Goal: Information Seeking & Learning: Learn about a topic

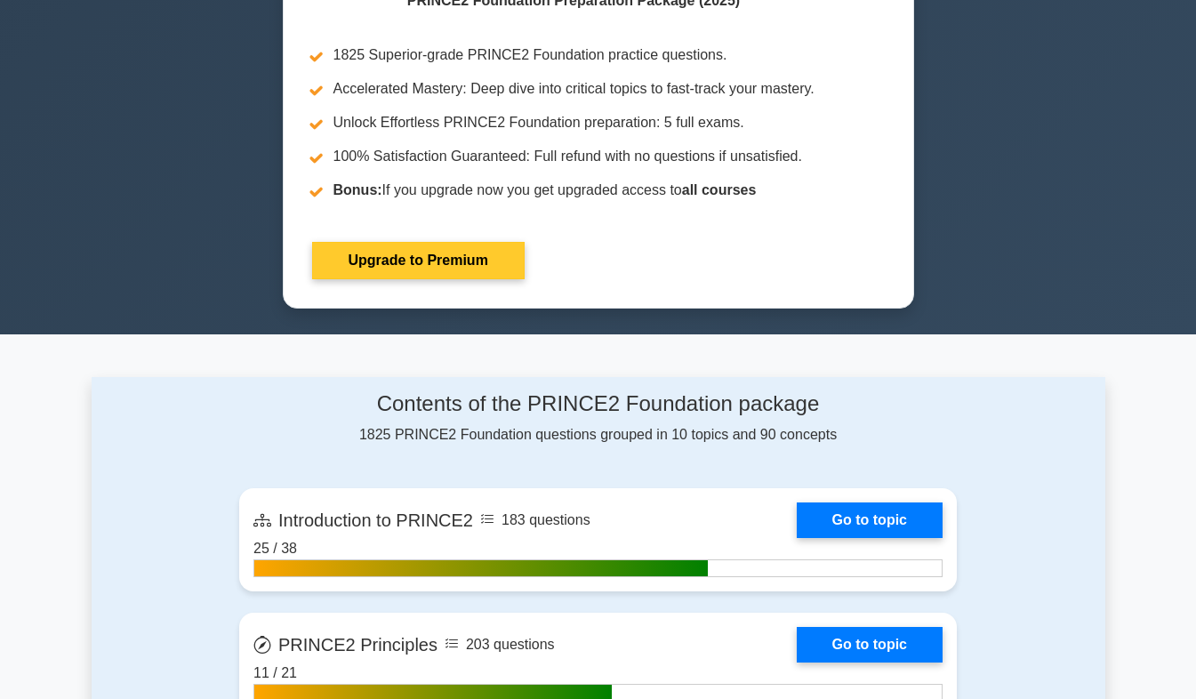
scroll to position [773, 0]
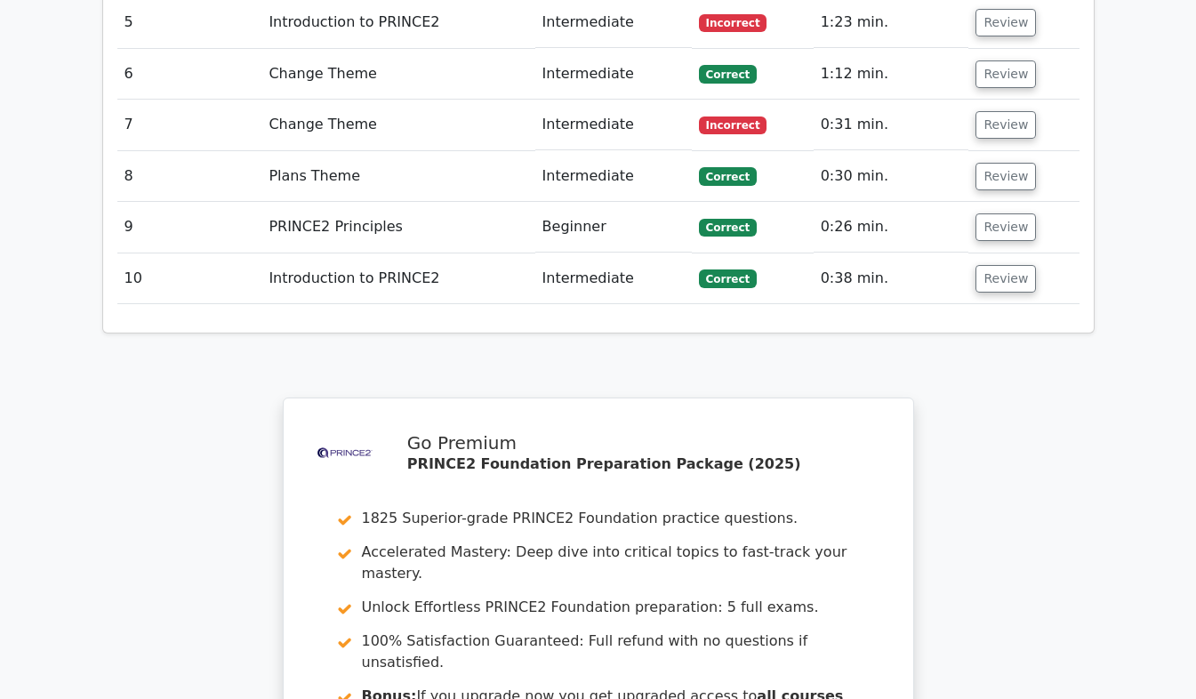
scroll to position [3085, 0]
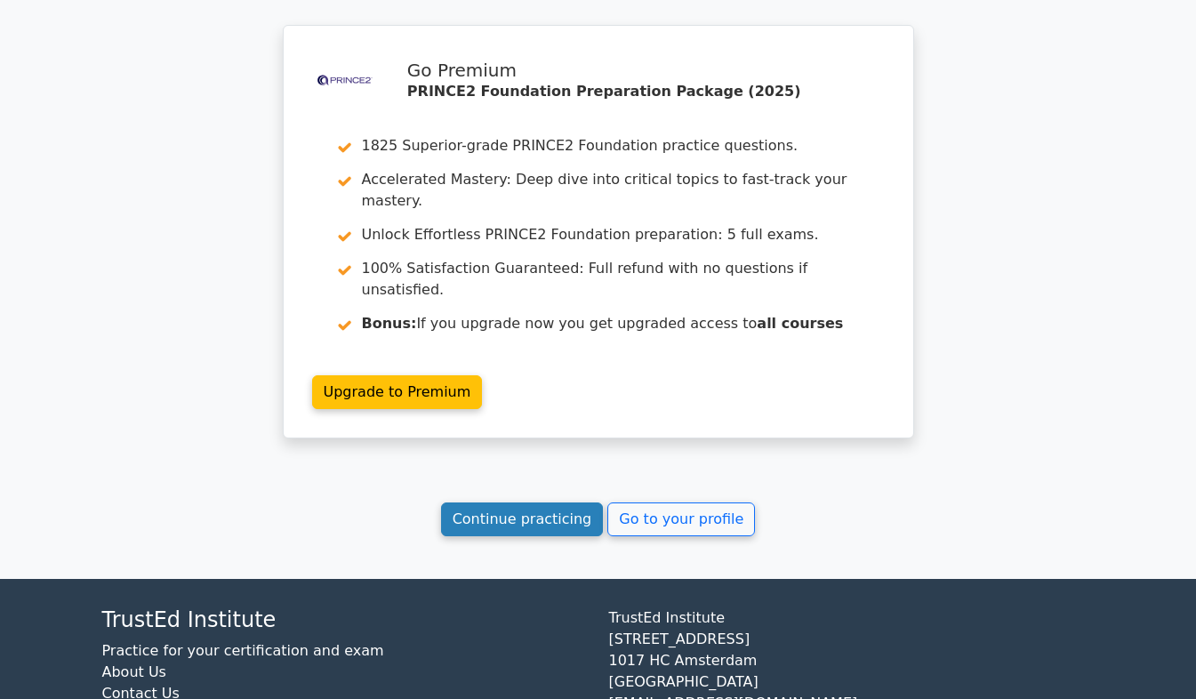
click at [521, 503] on link "Continue practicing" at bounding box center [522, 520] width 163 height 34
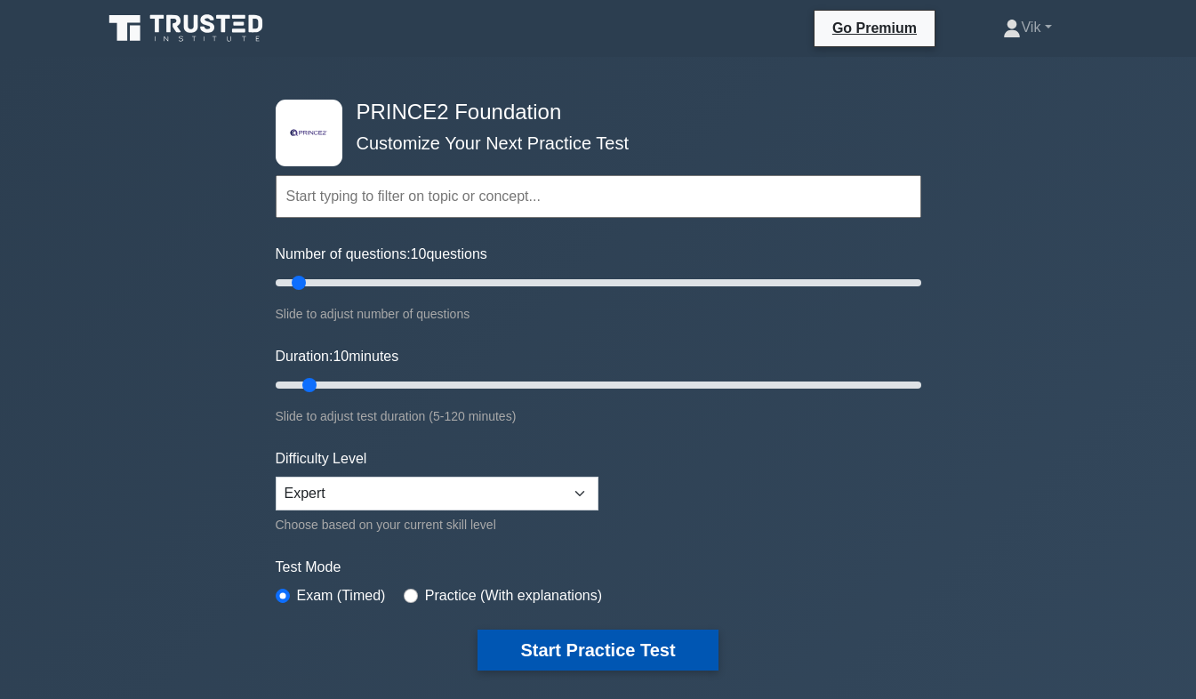
click at [586, 639] on button "Start Practice Test" at bounding box center [598, 650] width 240 height 41
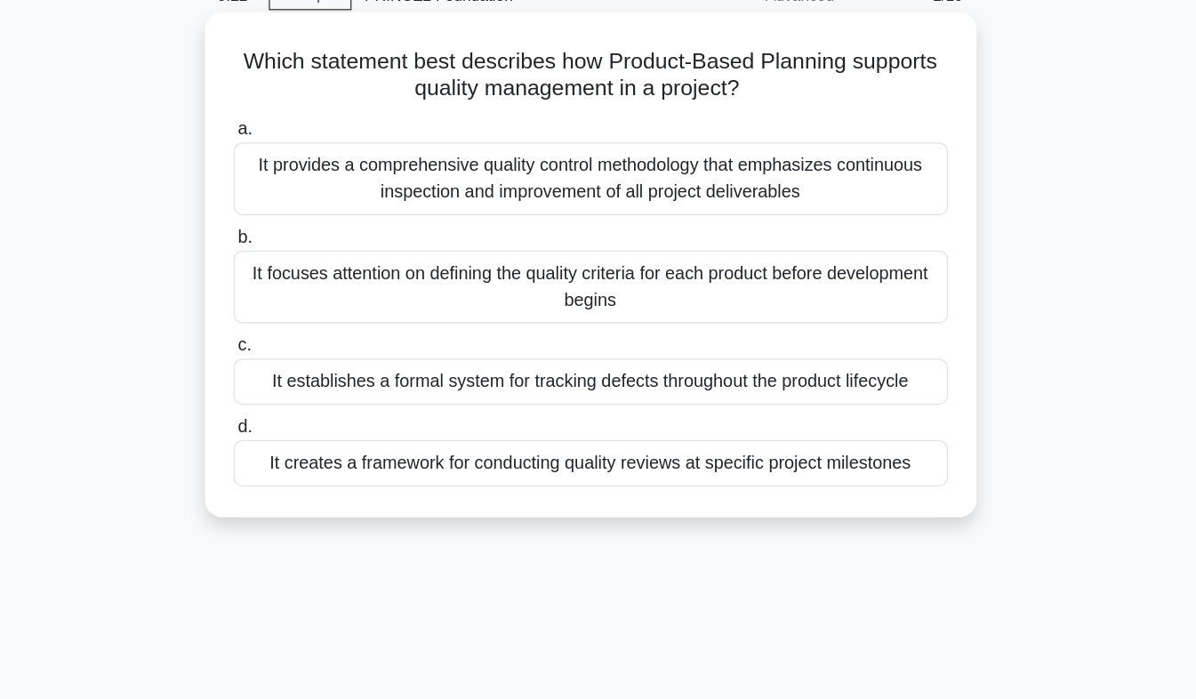
click at [616, 313] on div "It focuses attention on defining the quality criteria for each product before d…" at bounding box center [598, 321] width 576 height 59
click at [310, 287] on input "b. It focuses attention on defining the quality criteria for each product befor…" at bounding box center [310, 282] width 0 height 12
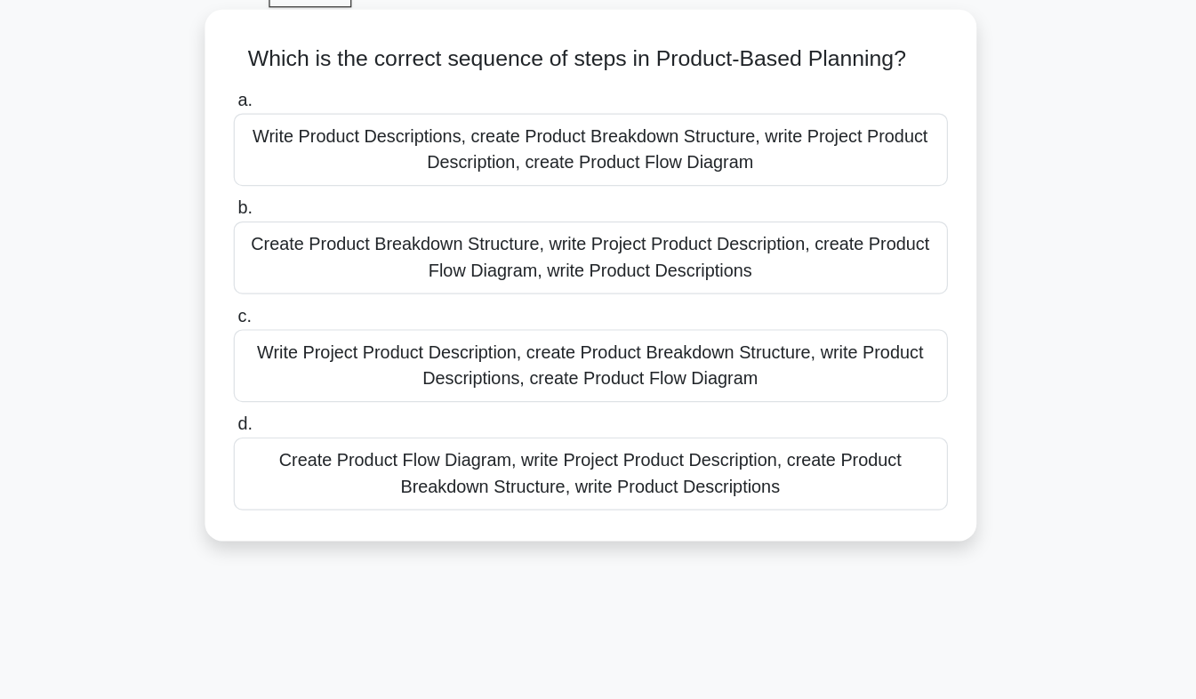
click at [679, 487] on div "Create Product Flow Diagram, write Project Product Description, create Product …" at bounding box center [598, 474] width 576 height 59
click at [310, 440] on input "d. Create Product Flow Diagram, write Project Product Description, create Produ…" at bounding box center [310, 435] width 0 height 12
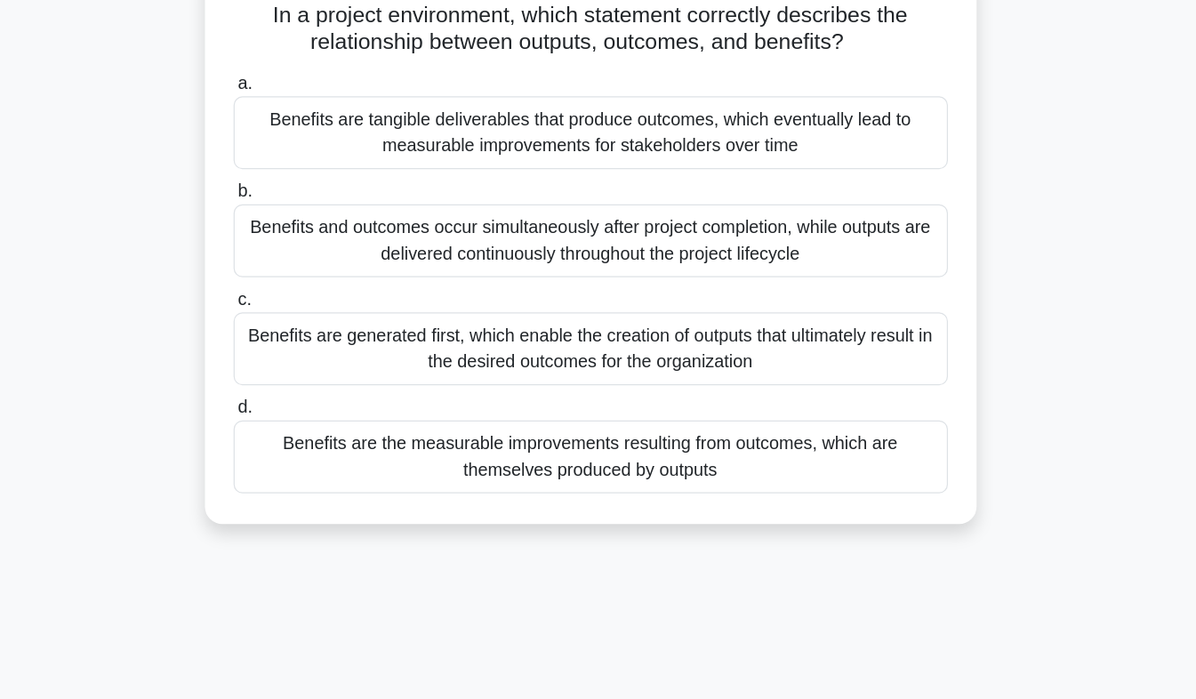
scroll to position [6, 0]
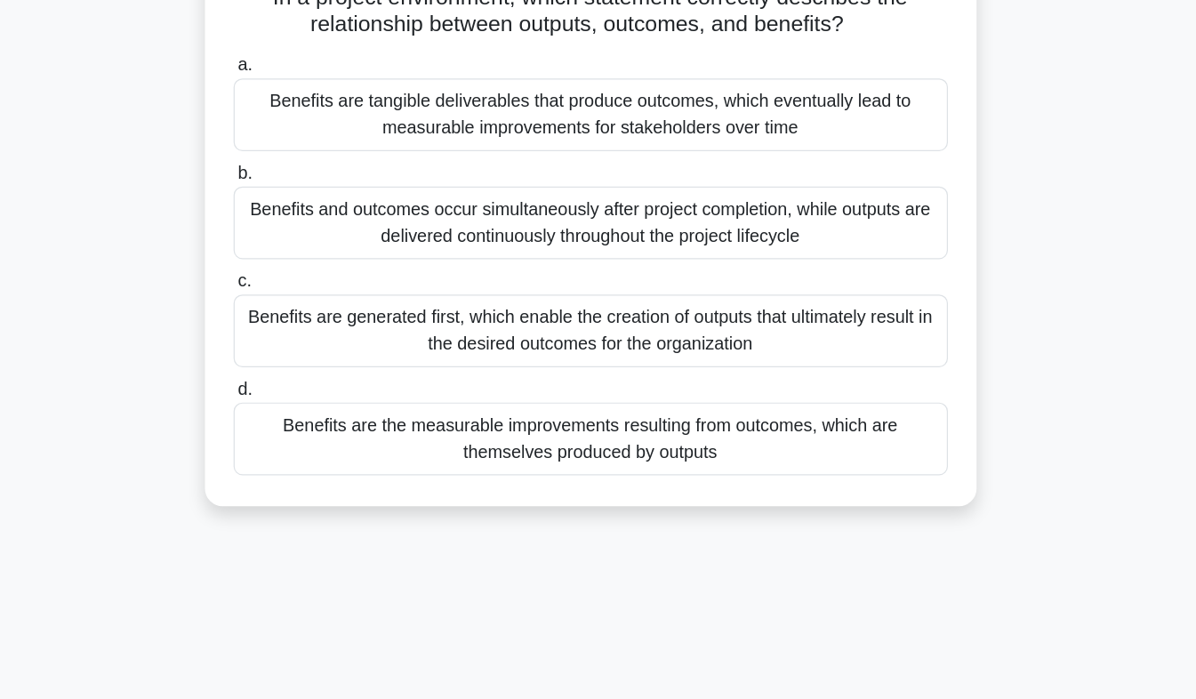
click at [750, 493] on div "Benefits are the measurable improvements resulting from outcomes, which are the…" at bounding box center [598, 489] width 576 height 59
click at [310, 455] on input "d. Benefits are the measurable improvements resulting from outcomes, which are …" at bounding box center [310, 450] width 0 height 12
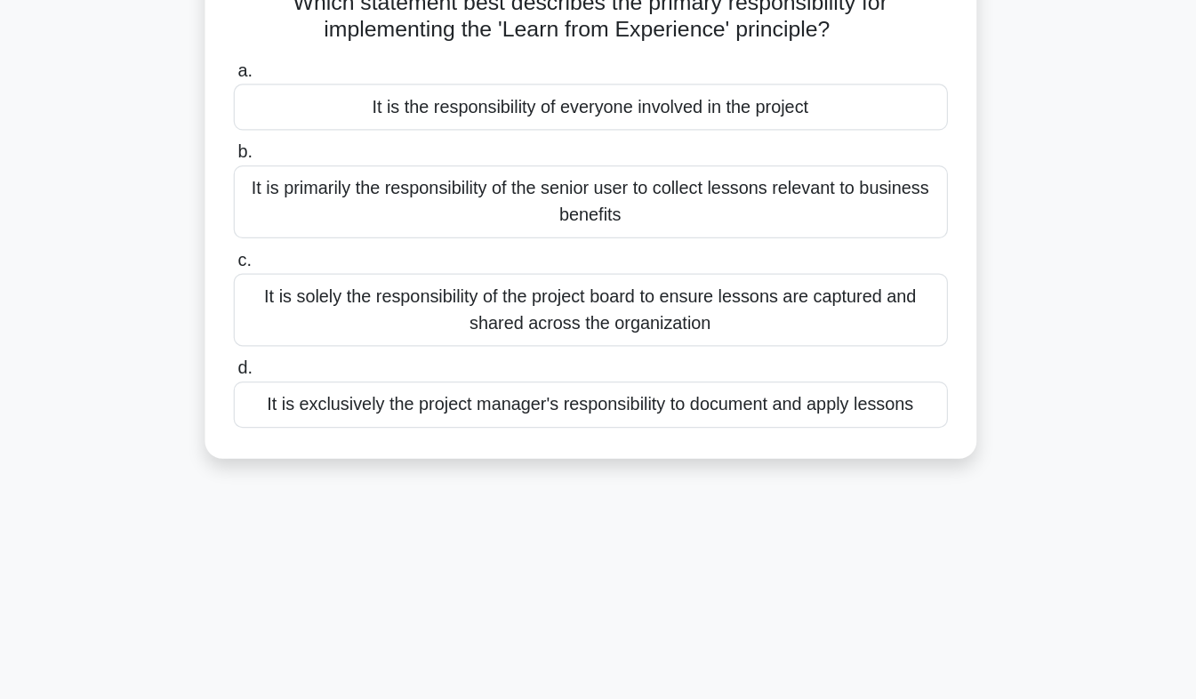
scroll to position [0, 0]
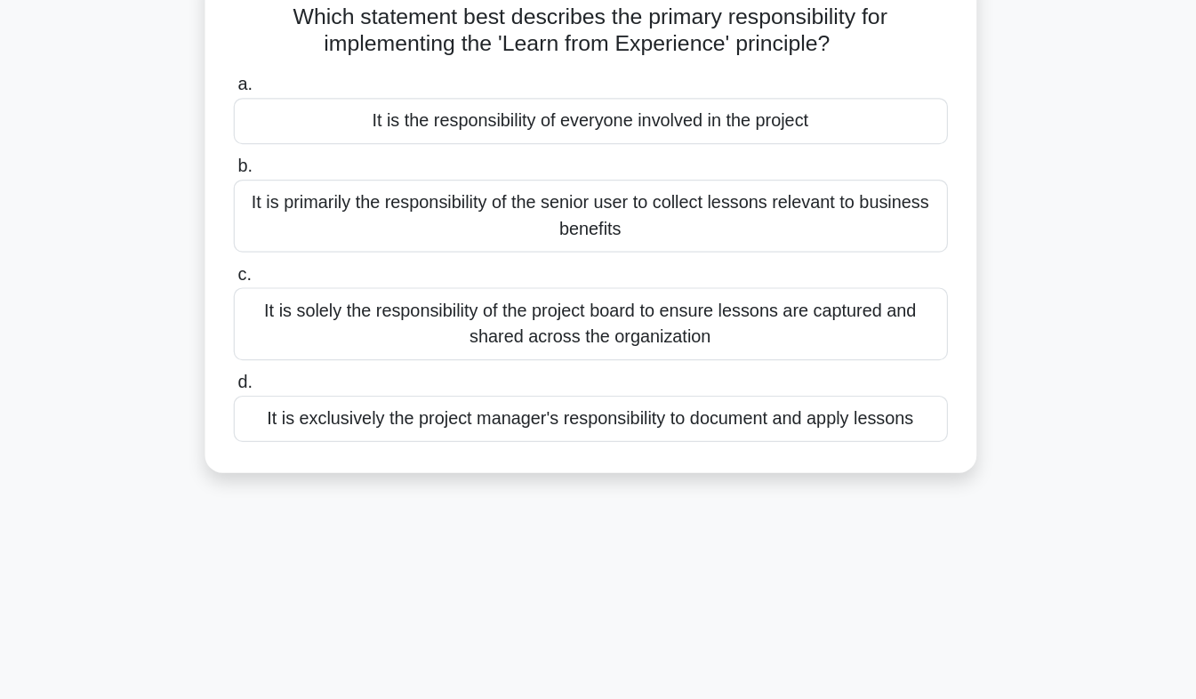
click at [677, 399] on div "It is solely the responsibility of the project board to ensure lessons are capt…" at bounding box center [598, 387] width 576 height 59
click at [310, 353] on input "c. It is solely the responsibility of the project board to ensure lessons are c…" at bounding box center [310, 348] width 0 height 12
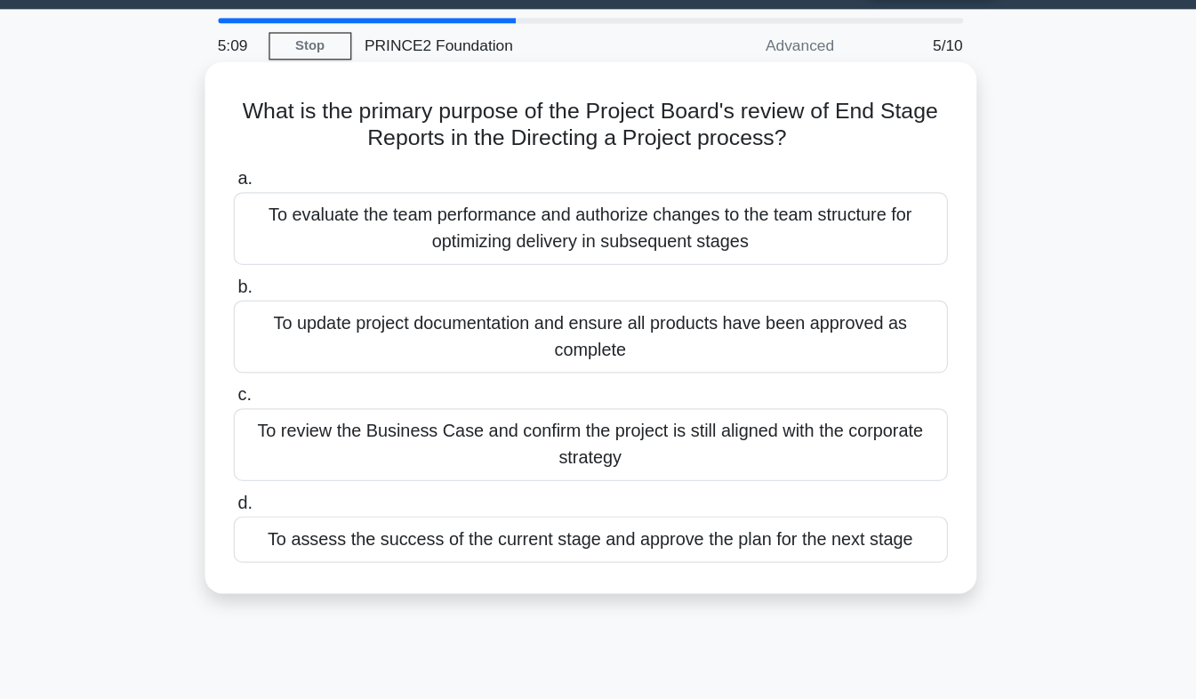
click at [761, 324] on div "To update project documentation and ensure all products have been approved as c…" at bounding box center [598, 321] width 576 height 59
click at [310, 287] on input "b. To update project documentation and ensure all products have been approved a…" at bounding box center [310, 282] width 0 height 12
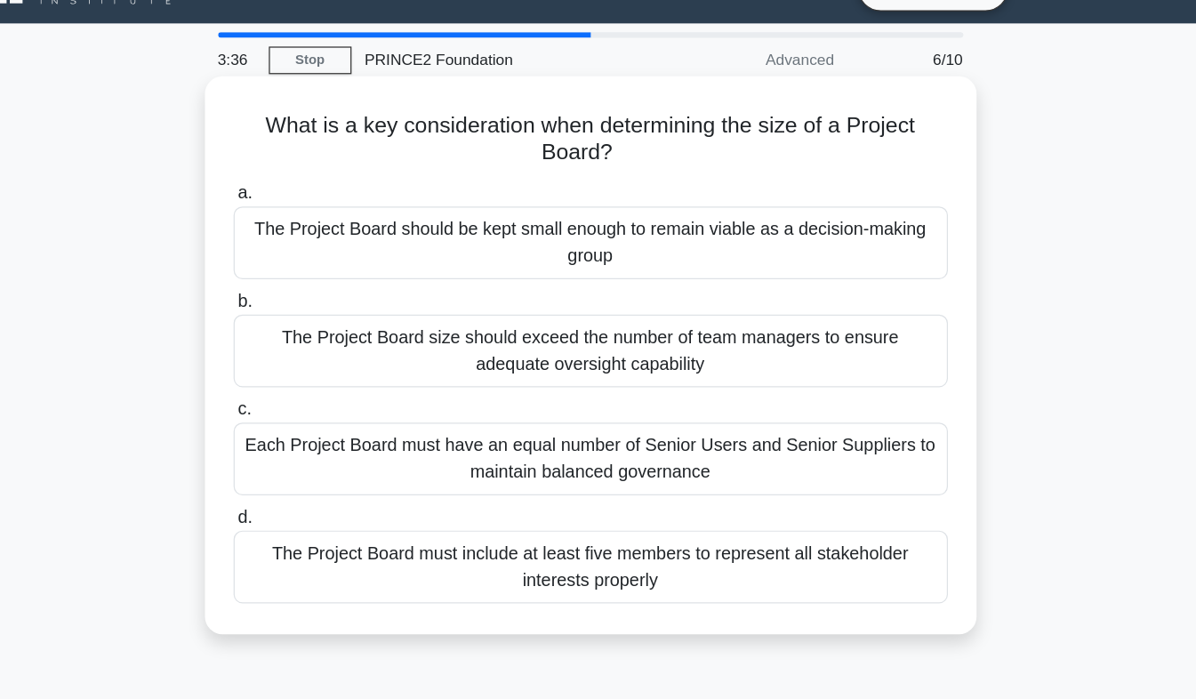
click at [620, 235] on div "The Project Board should be kept small enough to remain viable as a decision-ma…" at bounding box center [598, 234] width 576 height 59
click at [310, 200] on input "a. The Project Board should be kept small enough to remain viable as a decision…" at bounding box center [310, 195] width 0 height 12
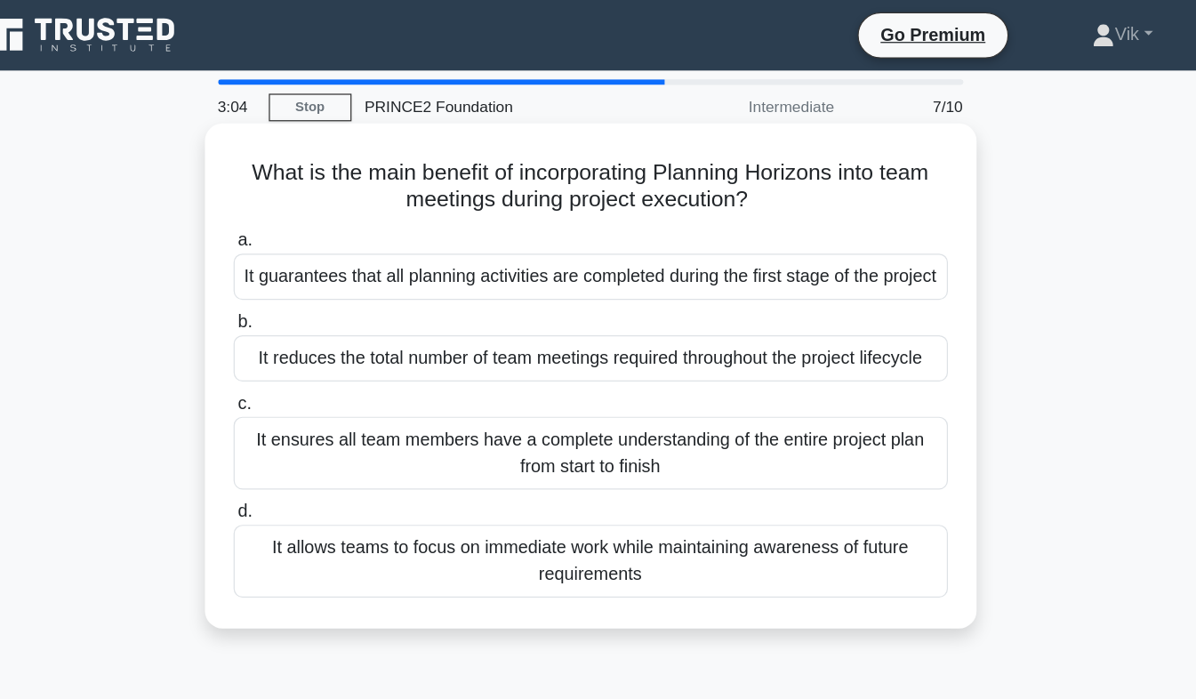
click at [726, 473] on div "It allows teams to focus on immediate work while maintaining awareness of futur…" at bounding box center [598, 452] width 576 height 59
click at [310, 419] on input "d. It allows teams to focus on immediate work while maintaining awareness of fu…" at bounding box center [310, 413] width 0 height 12
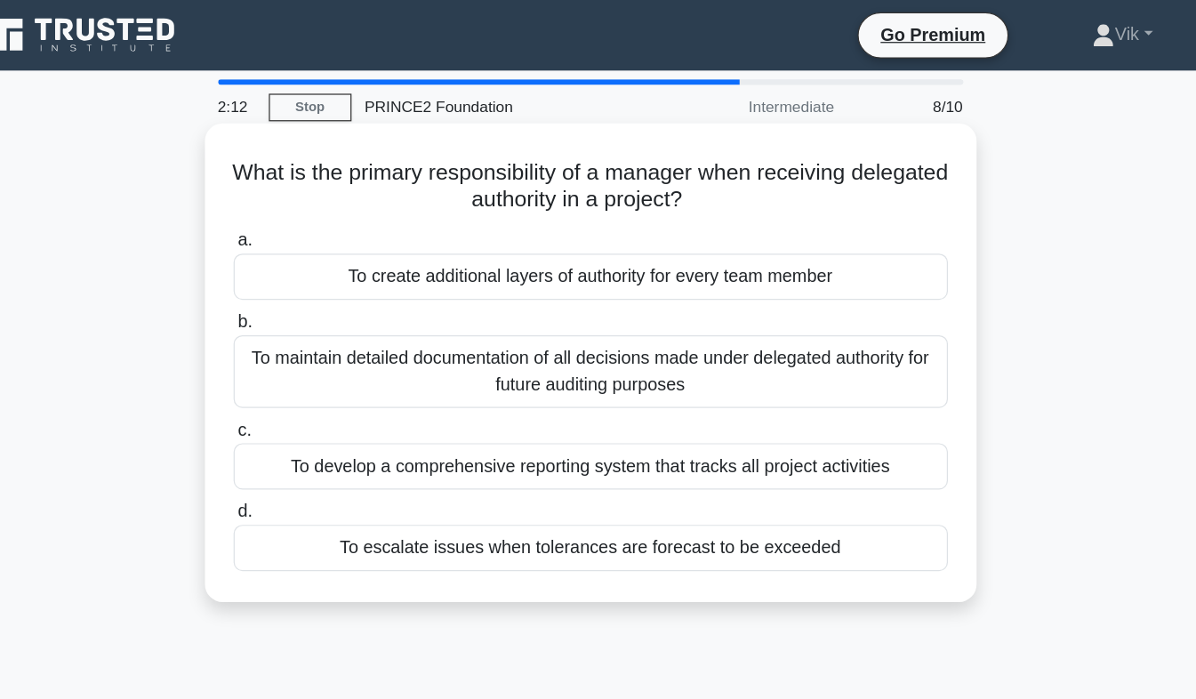
click at [665, 447] on div "To escalate issues when tolerances are forecast to be exceeded" at bounding box center [598, 441] width 576 height 37
click at [310, 419] on input "d. To escalate issues when tolerances are forecast to be exceeded" at bounding box center [310, 413] width 0 height 12
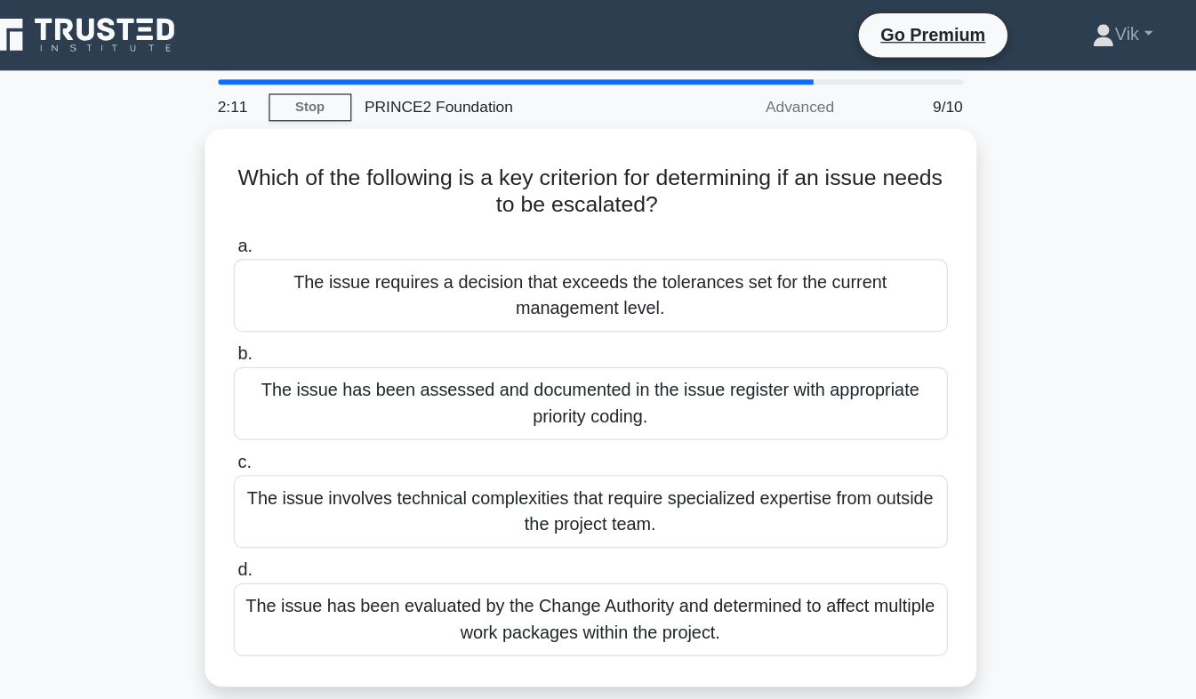
click at [1002, 342] on div "Which of the following is a key criterion for determining if an issue needs to …" at bounding box center [599, 339] width 1014 height 471
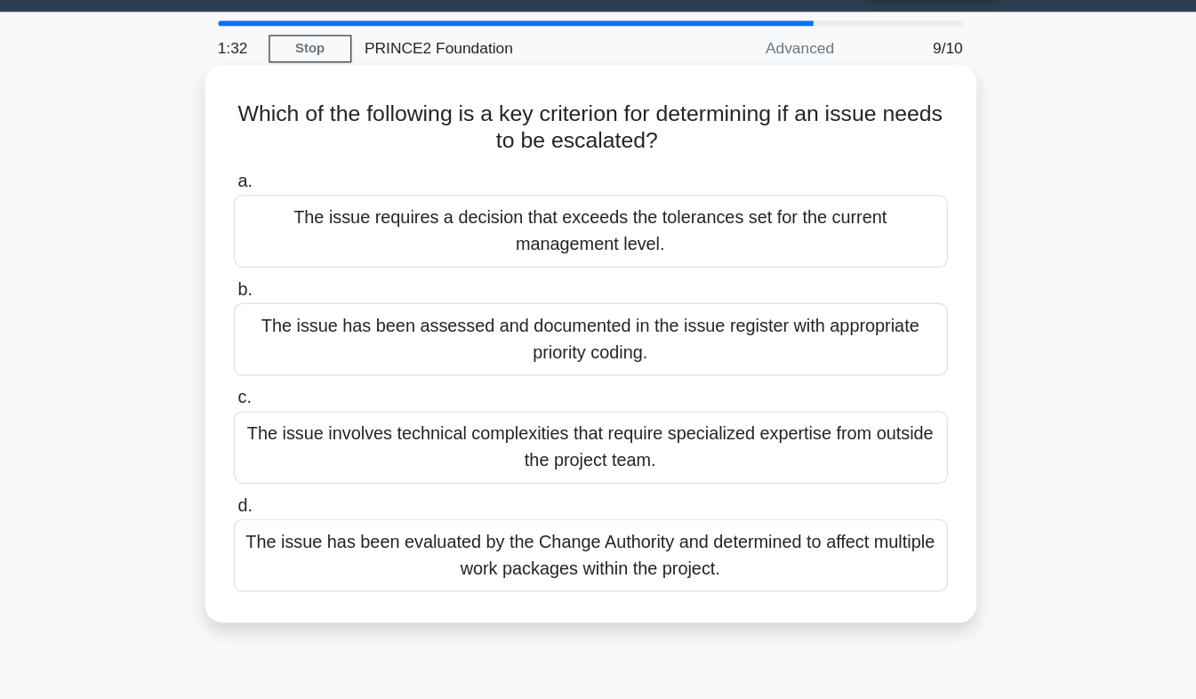
click at [686, 230] on div "The issue requires a decision that exceeds the tolerances set for the current m…" at bounding box center [598, 234] width 576 height 59
click at [310, 200] on input "a. The issue requires a decision that exceeds the tolerances set for the curren…" at bounding box center [310, 195] width 0 height 12
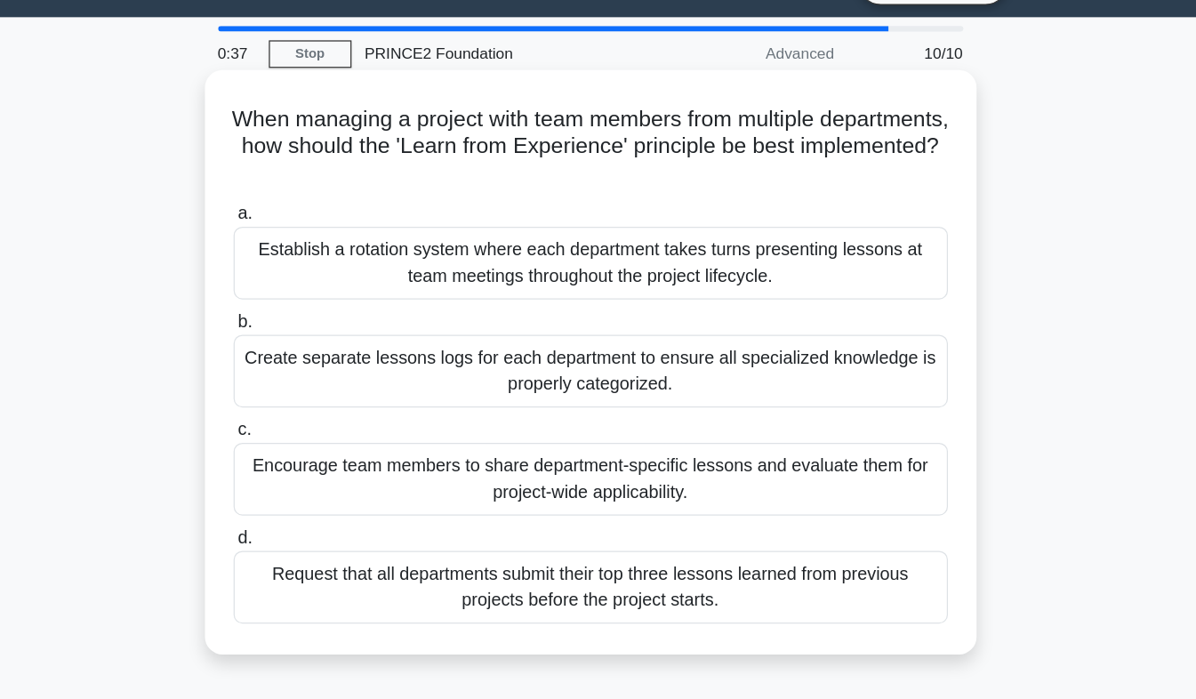
click at [605, 355] on div "Create separate lessons logs for each department to ensure all specialized know…" at bounding box center [598, 342] width 576 height 59
click at [310, 309] on input "b. Create separate lessons logs for each department to ensure all specialized k…" at bounding box center [310, 303] width 0 height 12
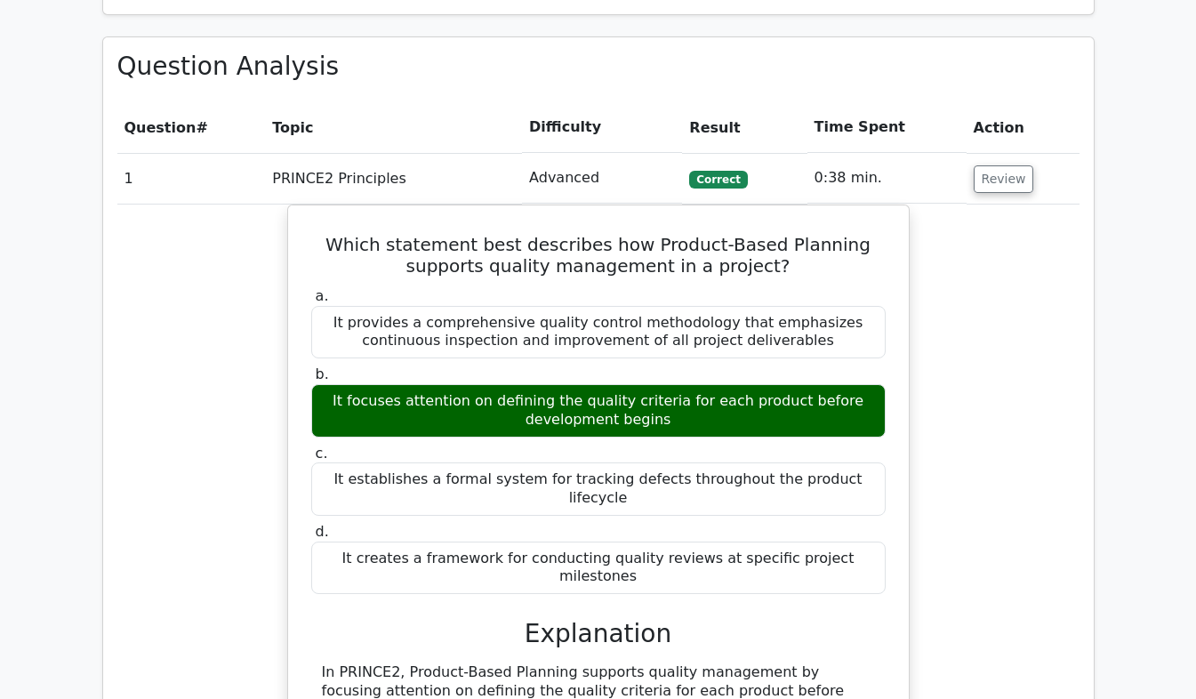
scroll to position [1325, 0]
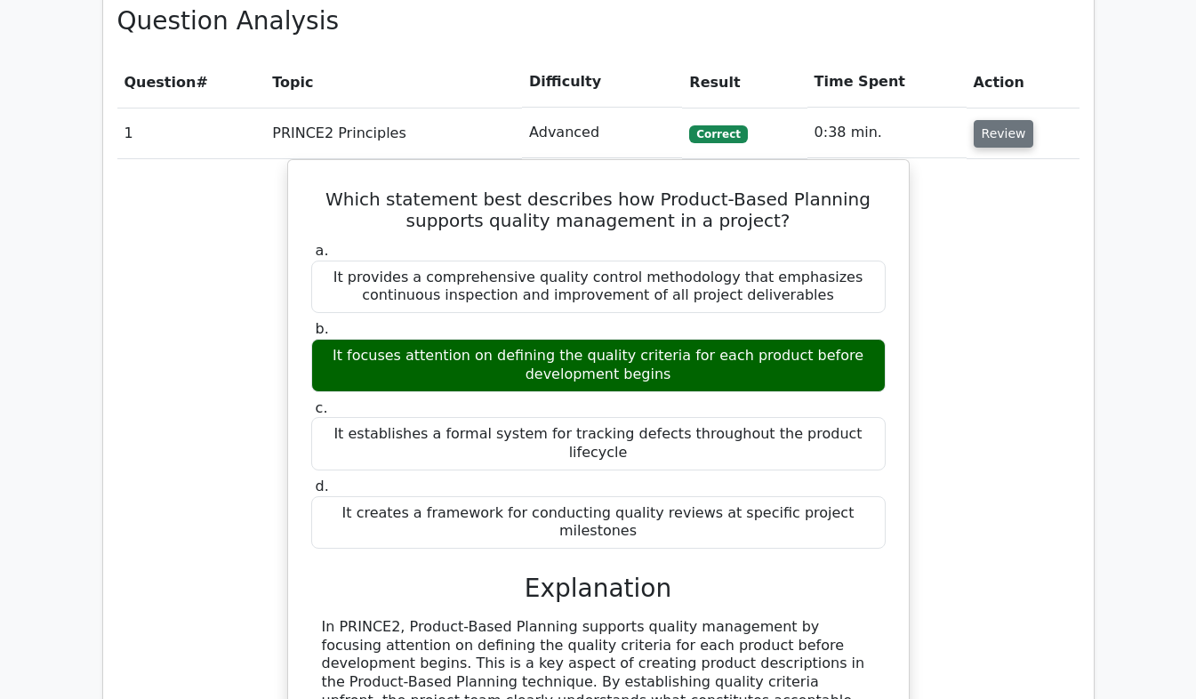
click at [1007, 120] on button "Review" at bounding box center [1004, 134] width 60 height 28
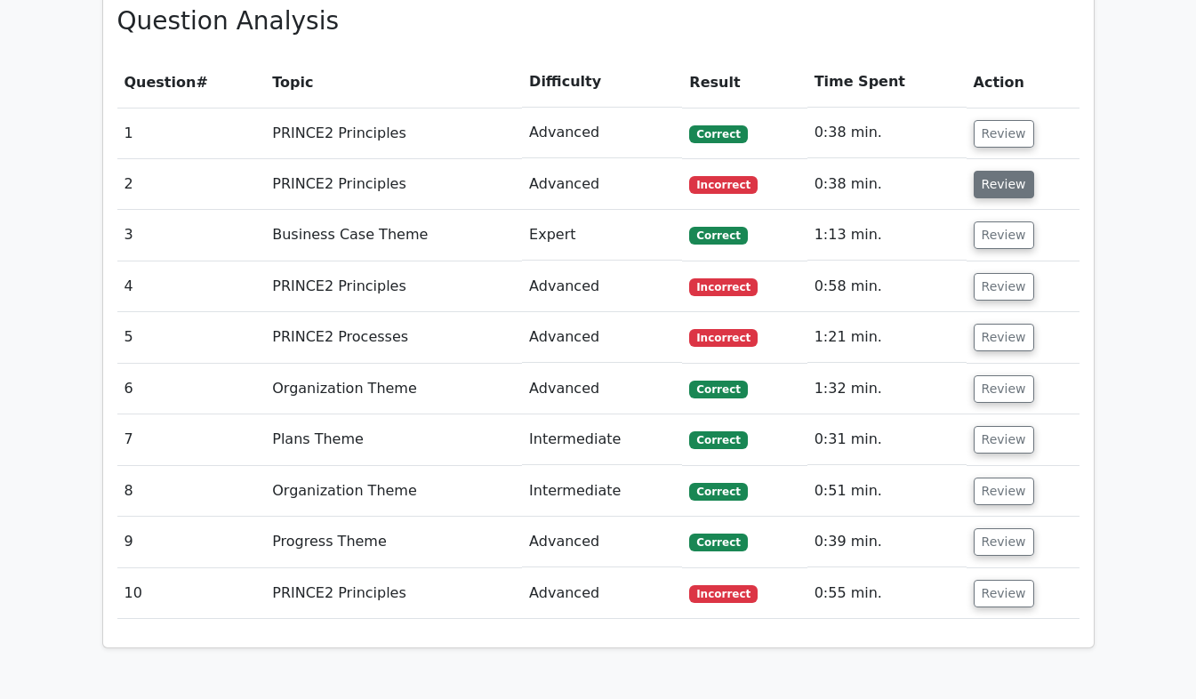
click at [1003, 171] on button "Review" at bounding box center [1004, 185] width 60 height 28
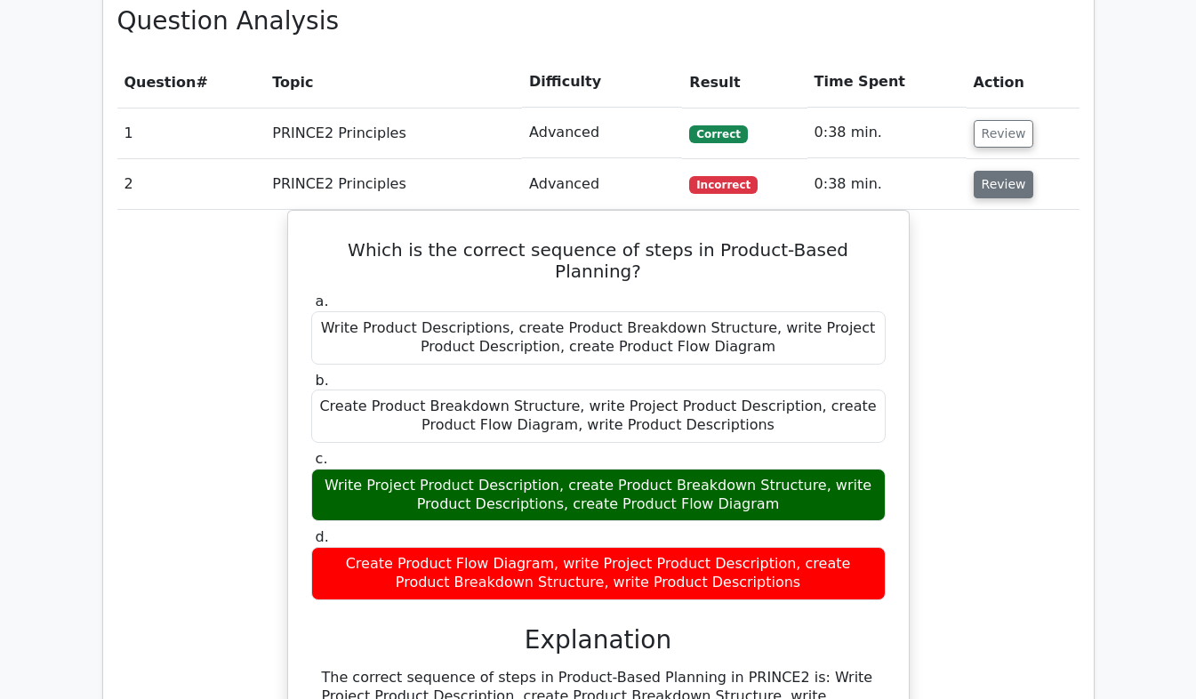
click at [1007, 171] on button "Review" at bounding box center [1004, 185] width 60 height 28
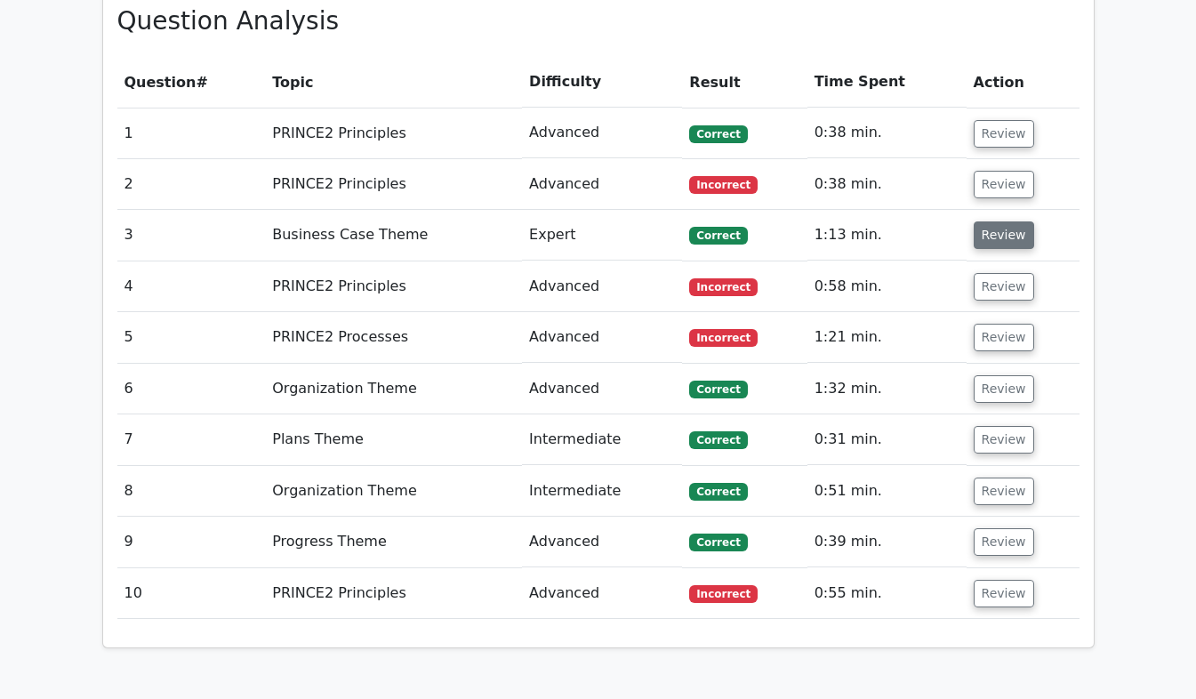
click at [1014, 221] on button "Review" at bounding box center [1004, 235] width 60 height 28
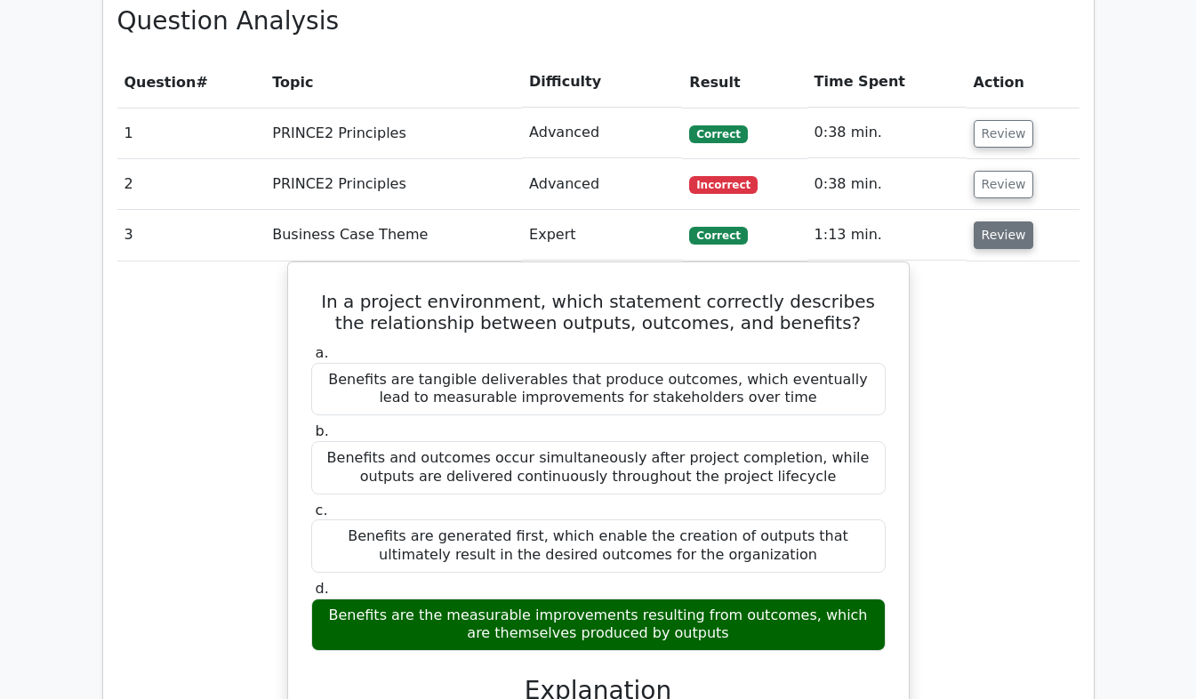
click at [999, 221] on button "Review" at bounding box center [1004, 235] width 60 height 28
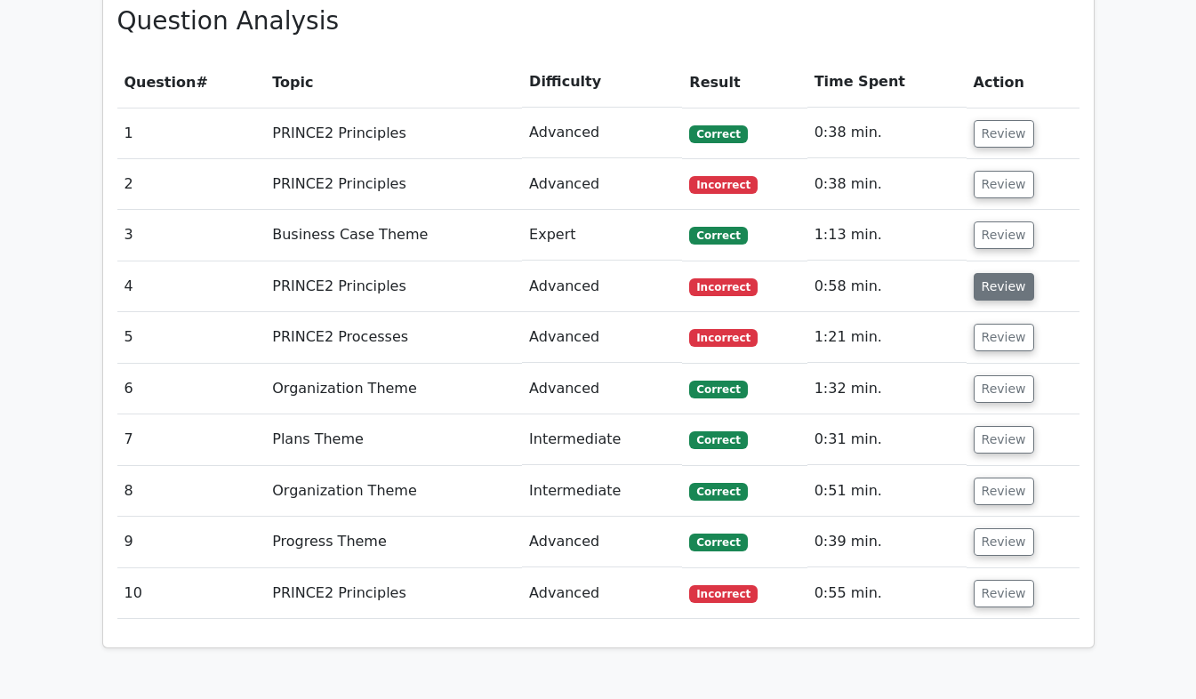
click at [1013, 273] on button "Review" at bounding box center [1004, 287] width 60 height 28
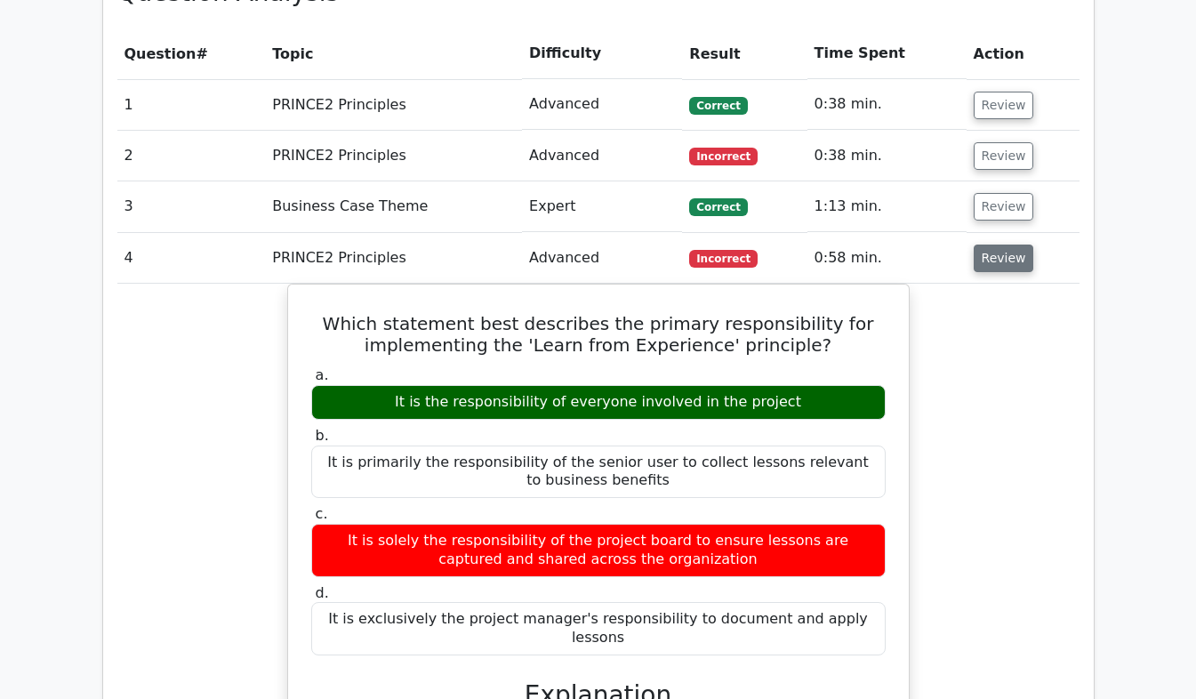
scroll to position [1428, 0]
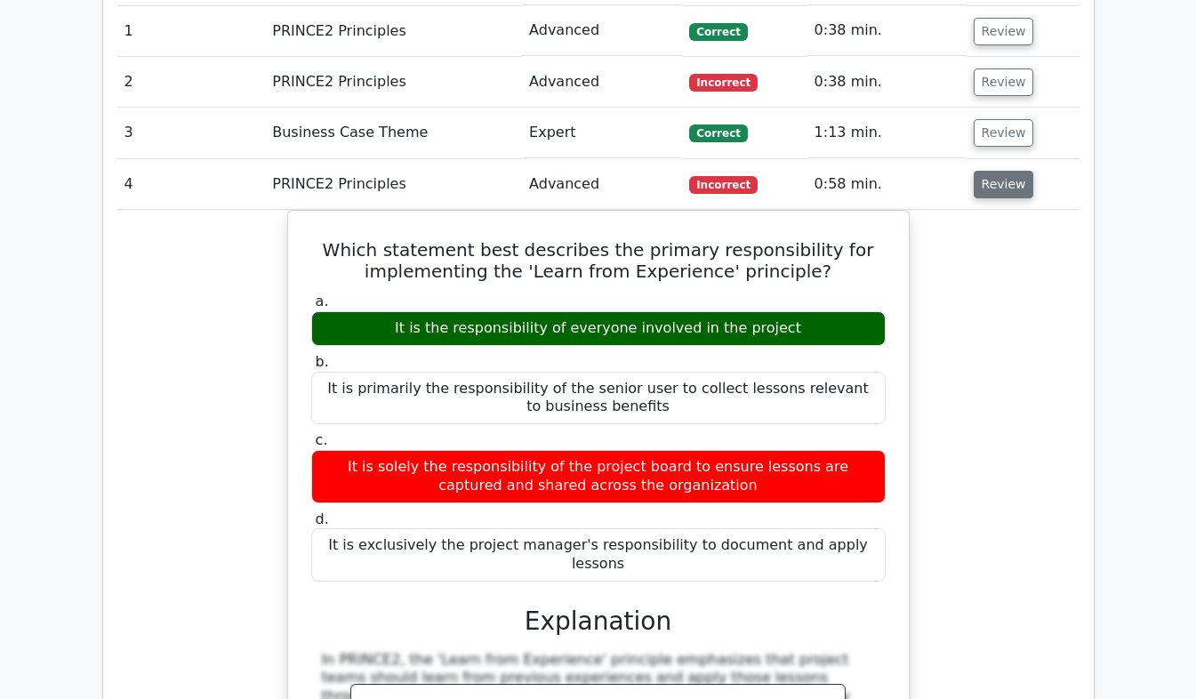
click at [1011, 171] on button "Review" at bounding box center [1004, 185] width 60 height 28
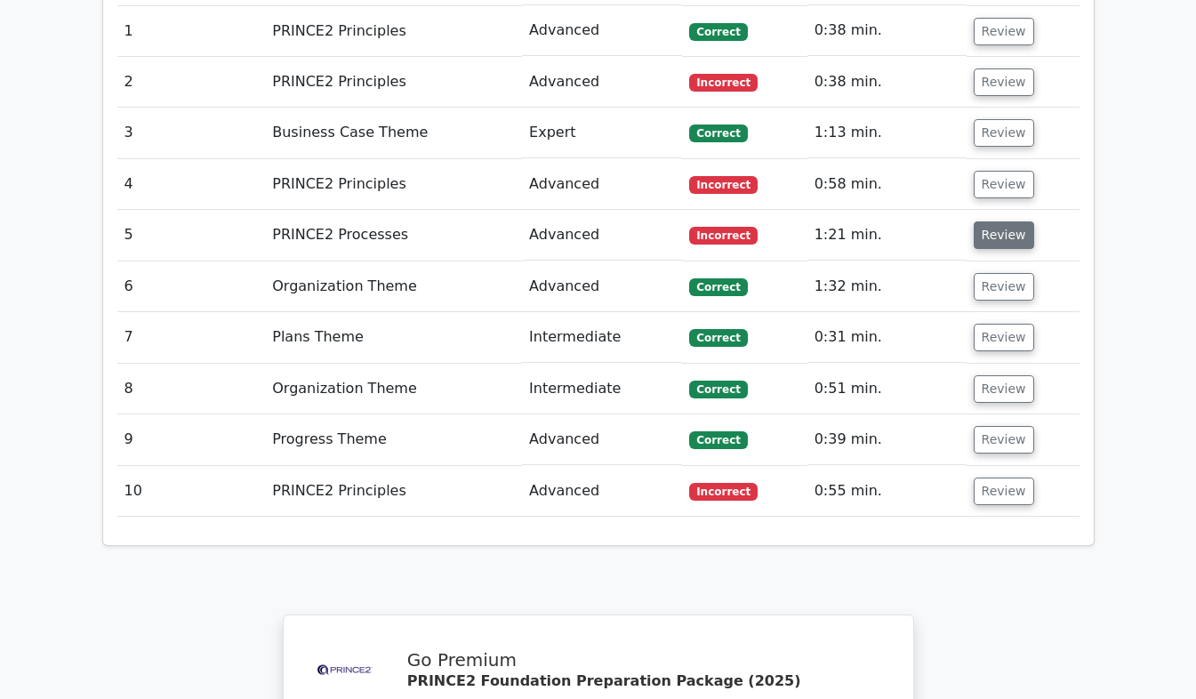
click at [1012, 221] on button "Review" at bounding box center [1004, 235] width 60 height 28
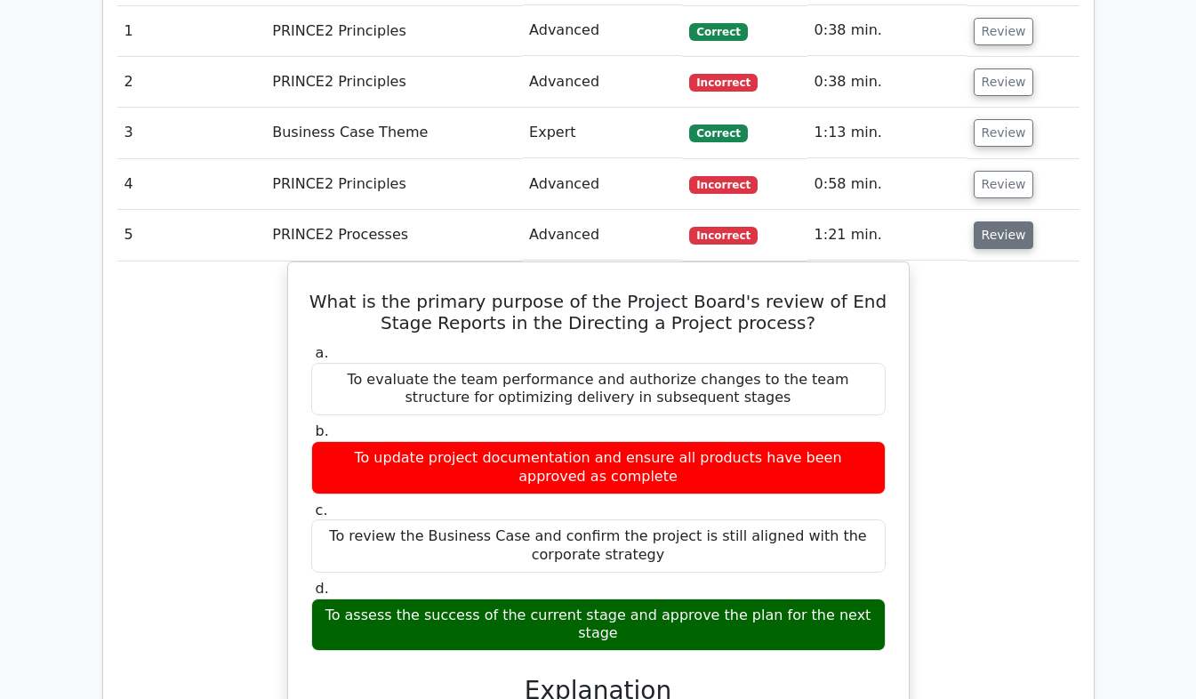
click at [998, 221] on button "Review" at bounding box center [1004, 235] width 60 height 28
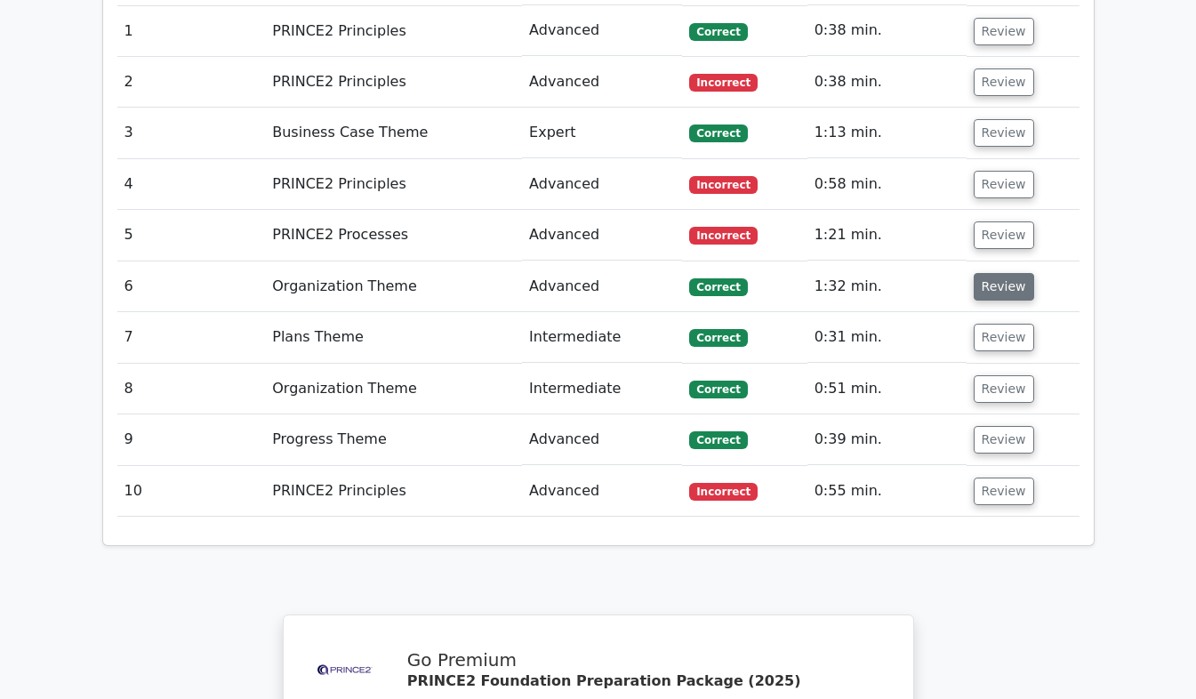
click at [979, 273] on button "Review" at bounding box center [1004, 287] width 60 height 28
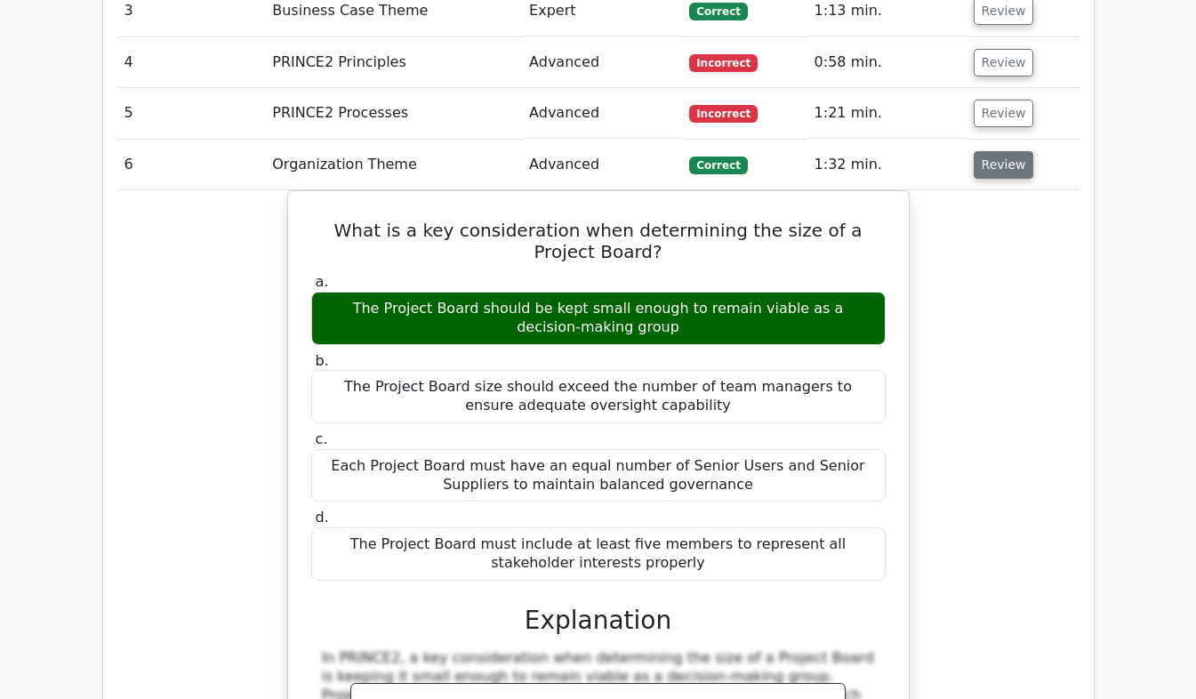
scroll to position [1551, 0]
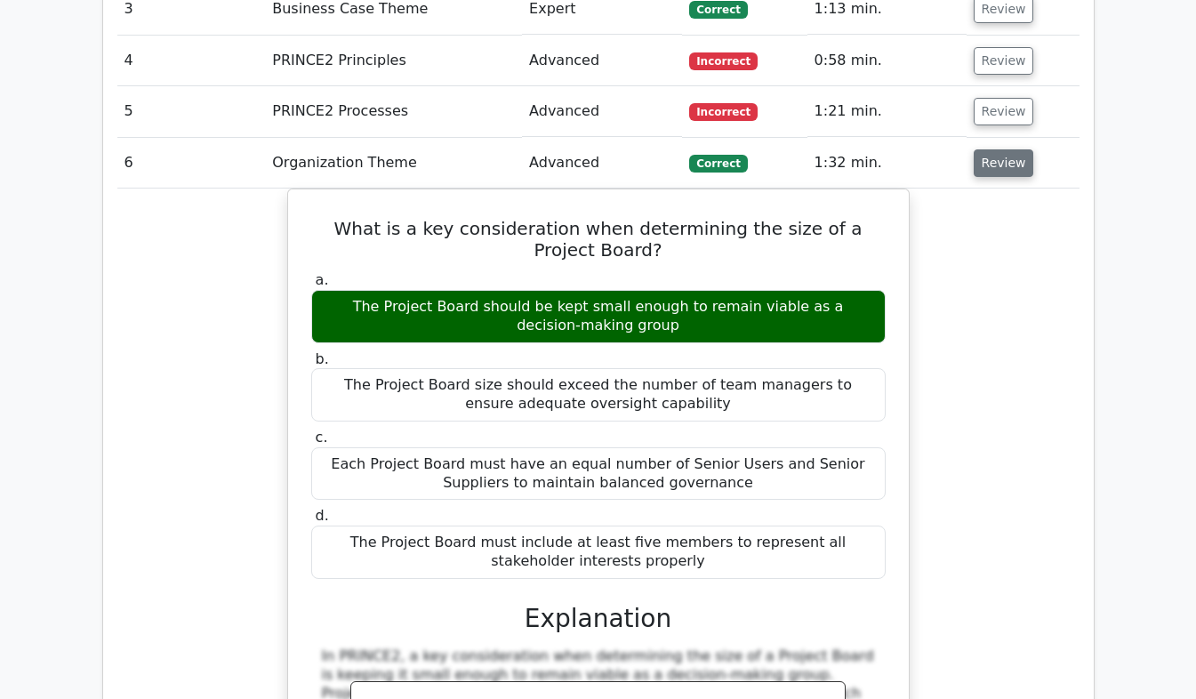
click at [1009, 149] on button "Review" at bounding box center [1004, 163] width 60 height 28
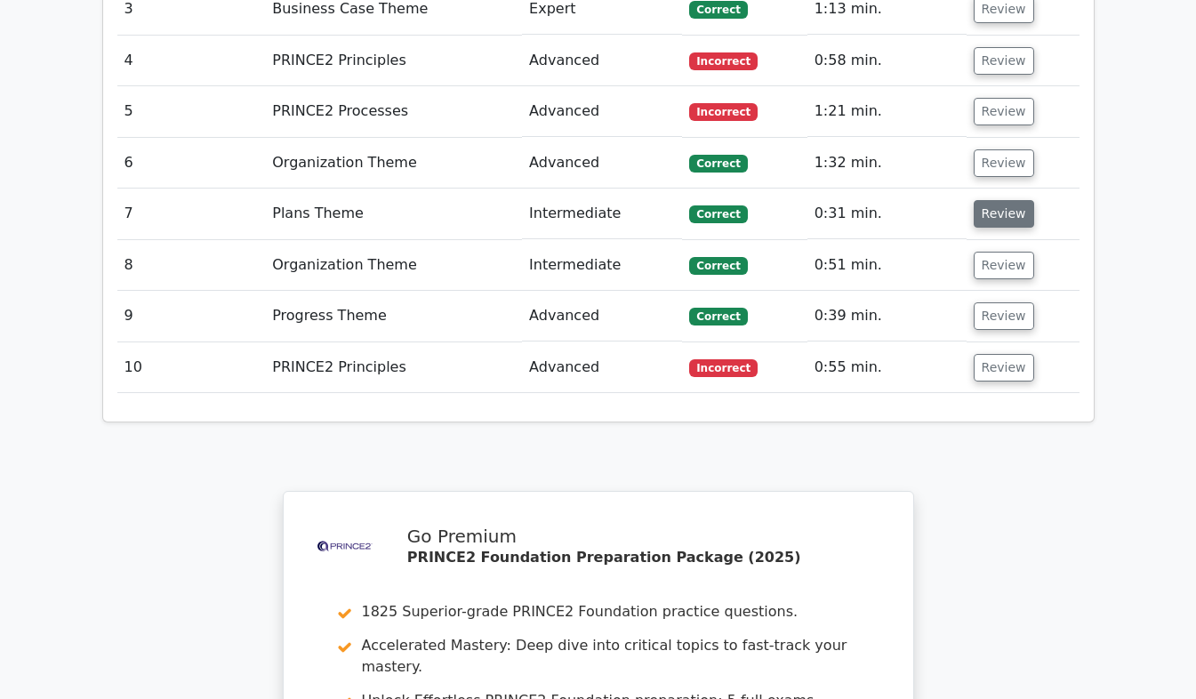
click at [991, 200] on button "Review" at bounding box center [1004, 214] width 60 height 28
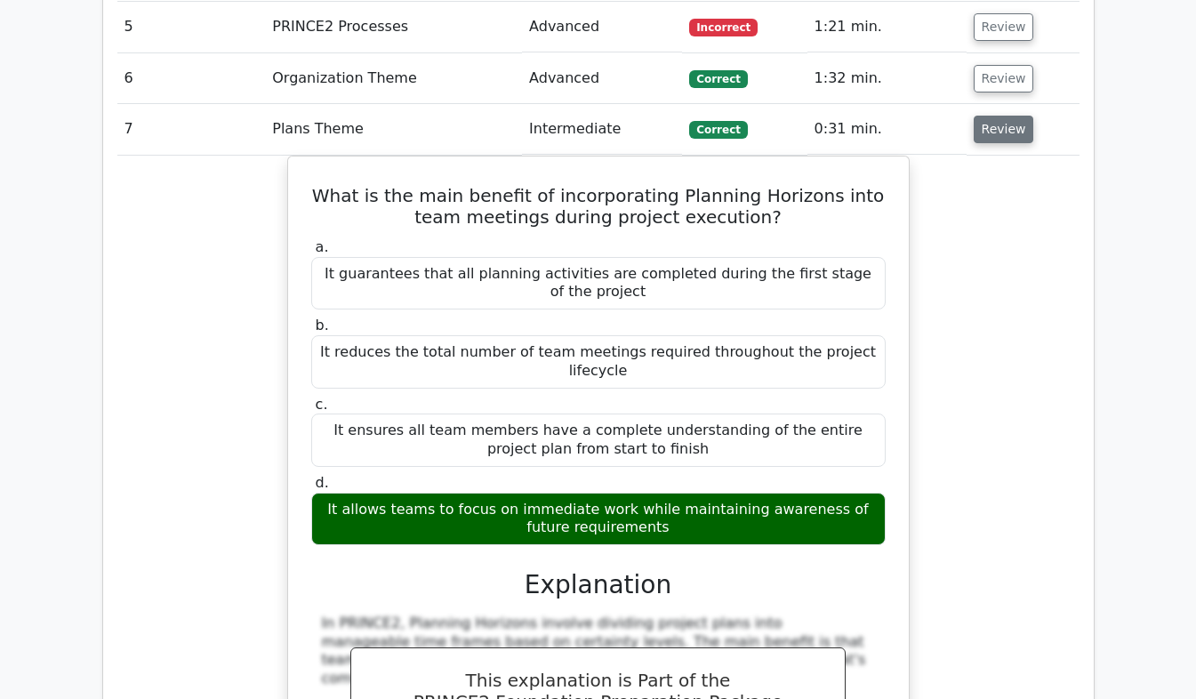
scroll to position [1635, 0]
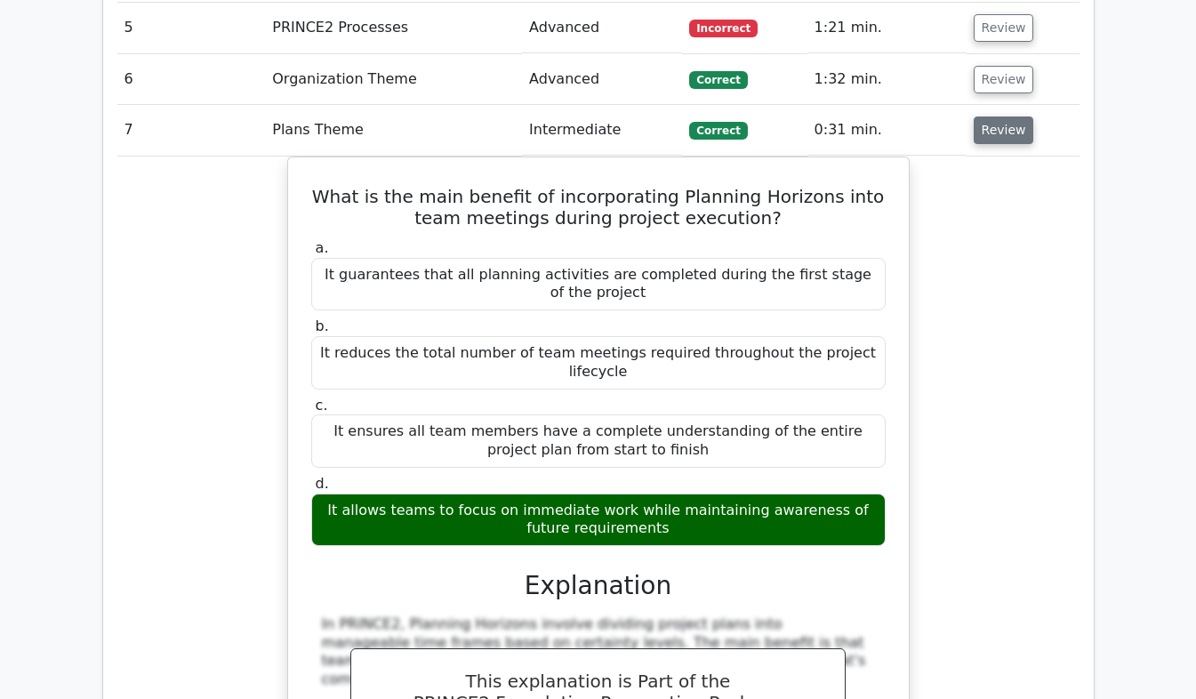
click at [999, 117] on button "Review" at bounding box center [1004, 131] width 60 height 28
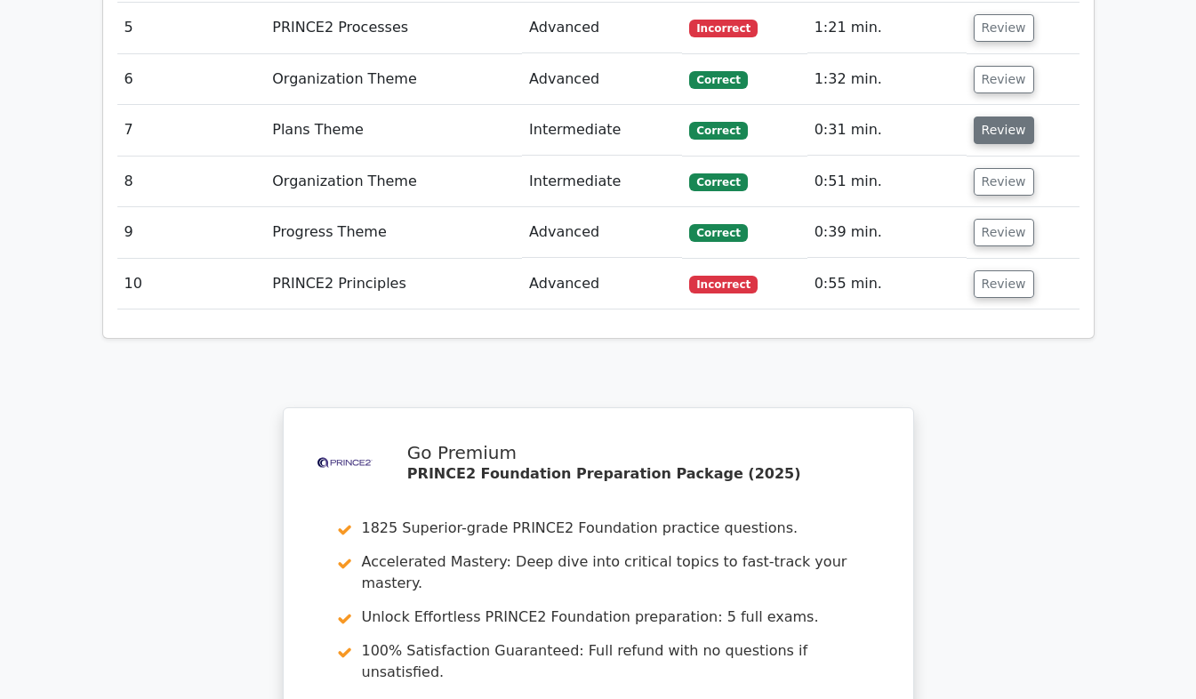
click at [993, 117] on button "Review" at bounding box center [1004, 131] width 60 height 28
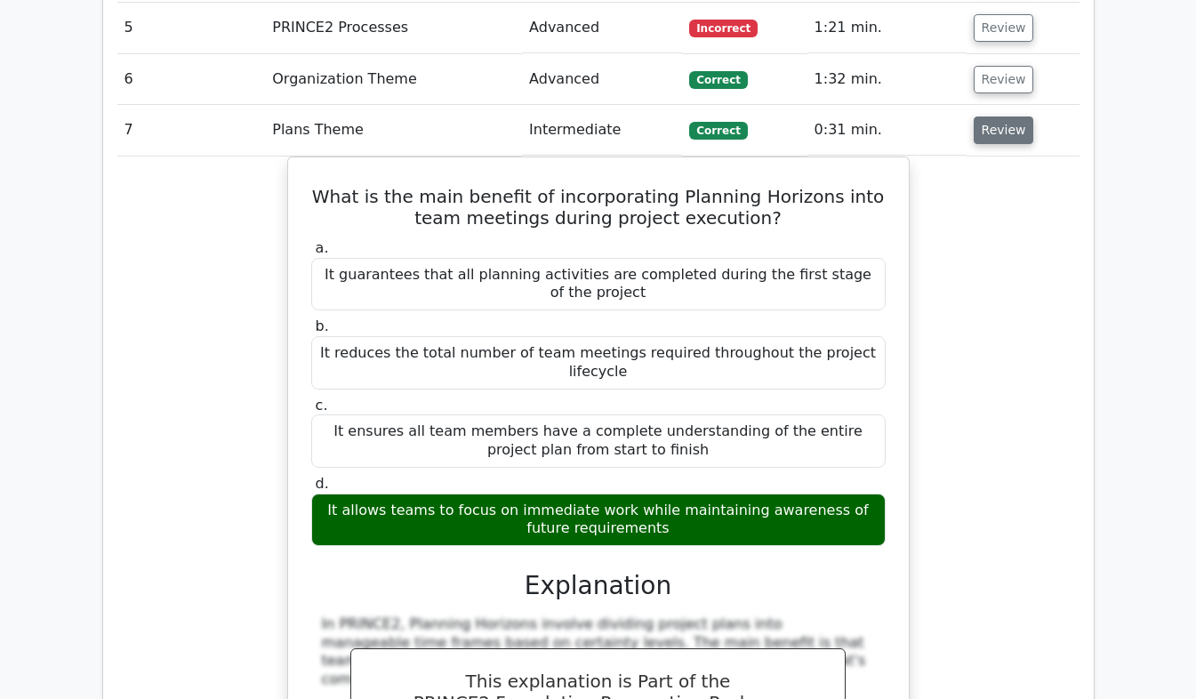
click at [1002, 117] on button "Review" at bounding box center [1004, 131] width 60 height 28
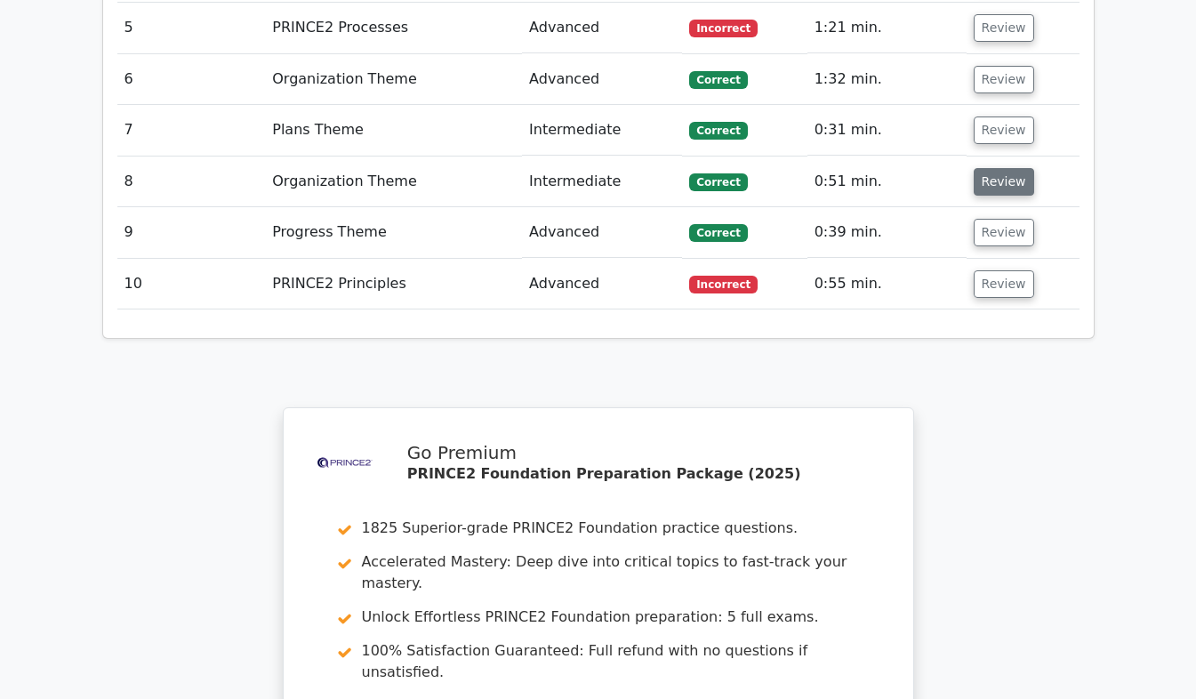
click at [1003, 168] on button "Review" at bounding box center [1004, 182] width 60 height 28
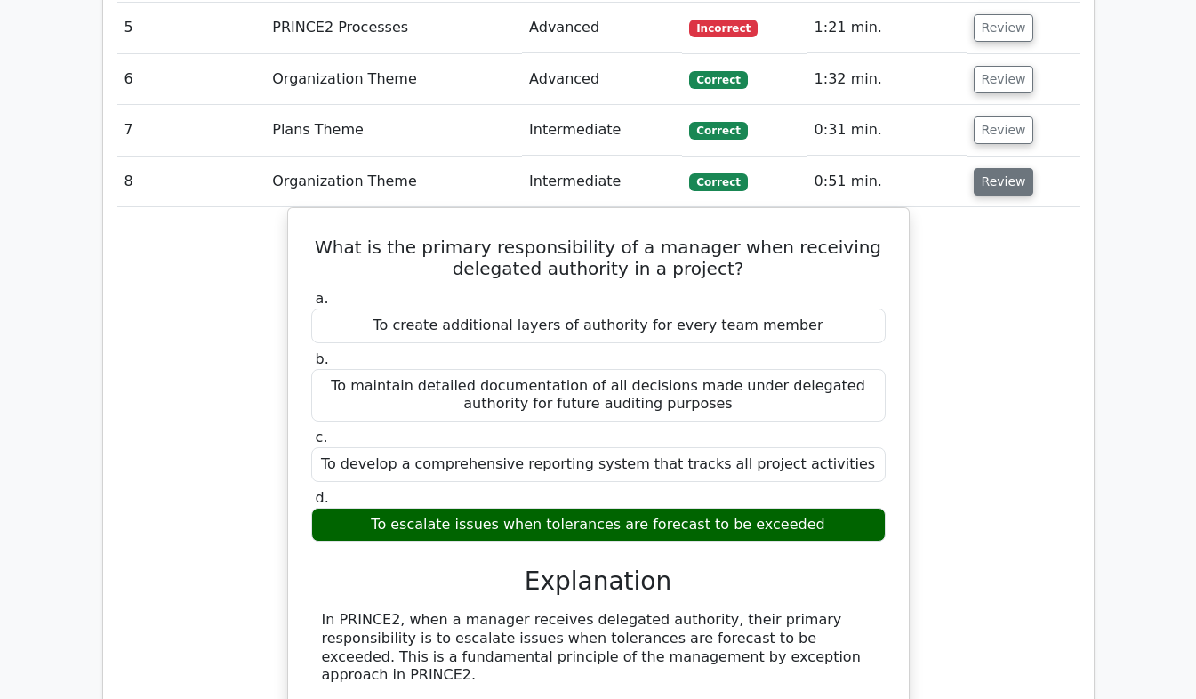
click at [1006, 168] on button "Review" at bounding box center [1004, 182] width 60 height 28
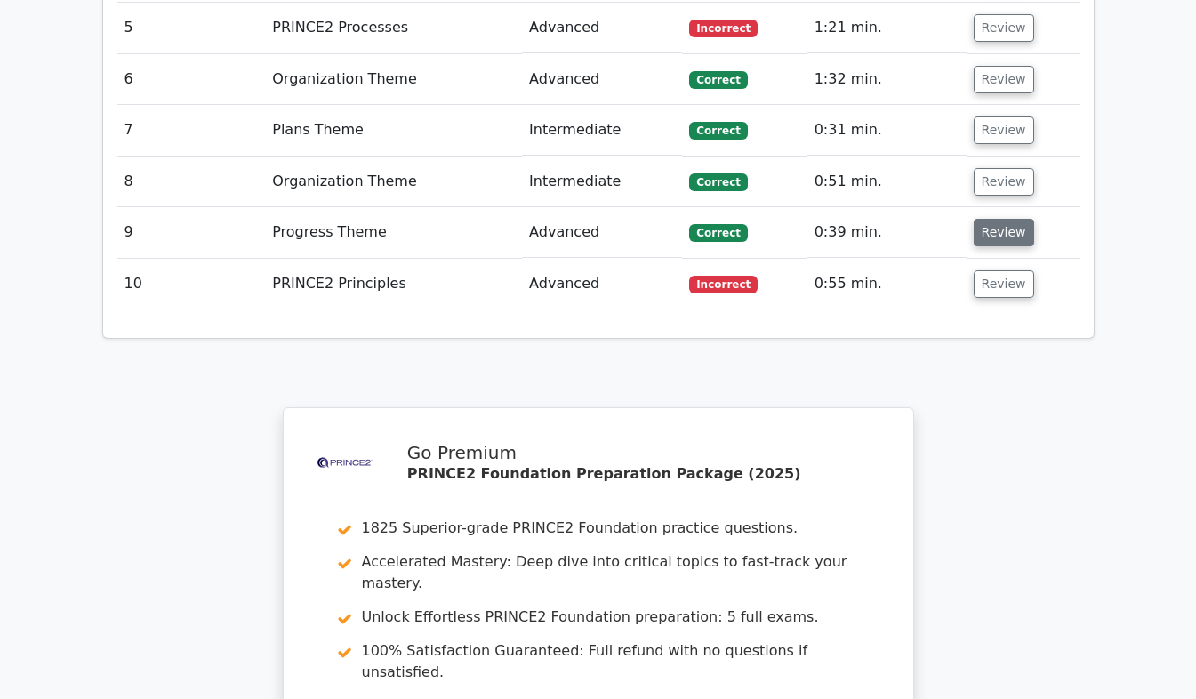
click at [1005, 219] on button "Review" at bounding box center [1004, 233] width 60 height 28
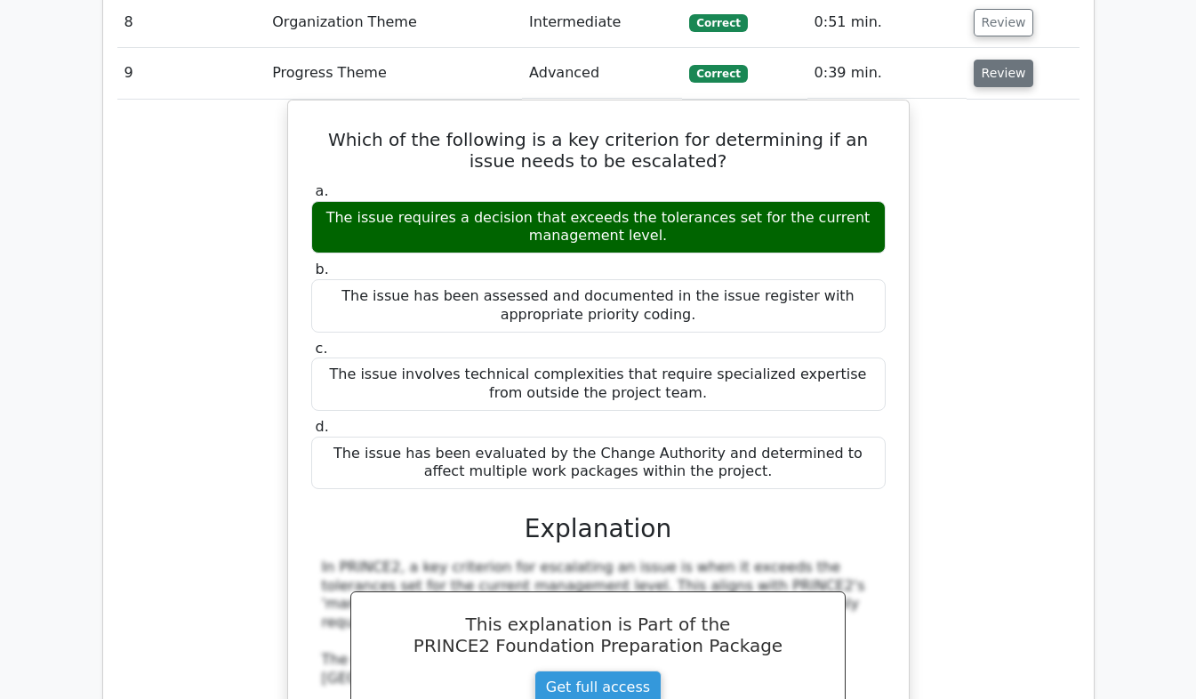
scroll to position [1810, 0]
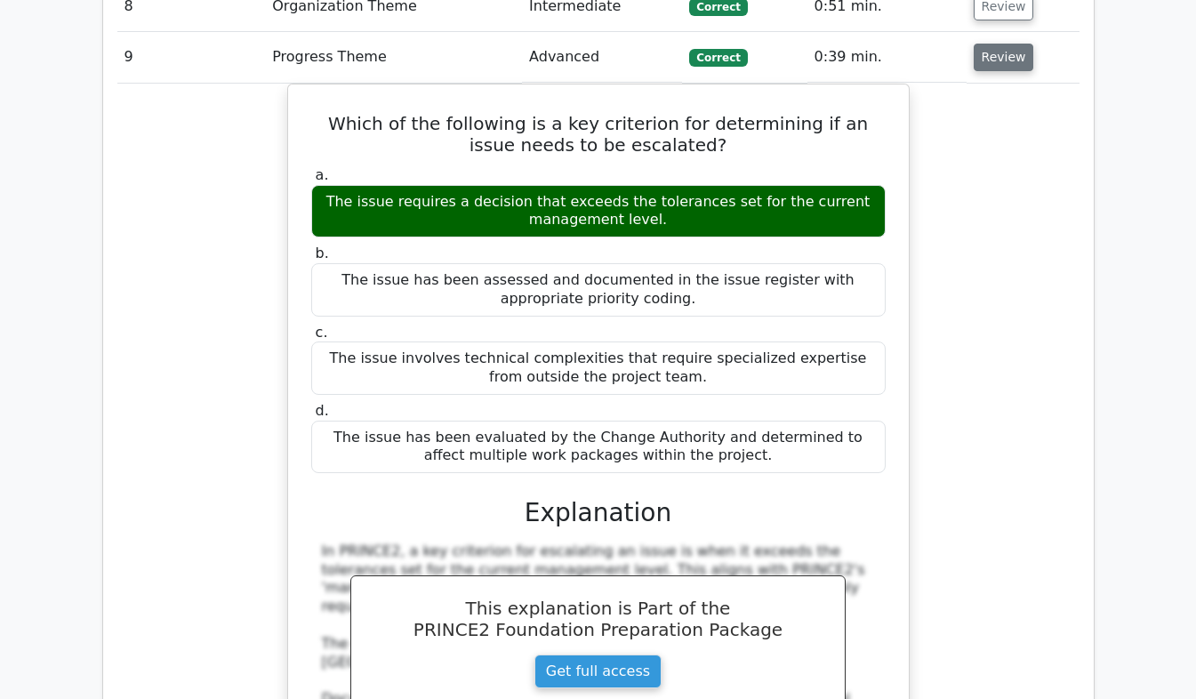
click at [1000, 44] on button "Review" at bounding box center [1004, 58] width 60 height 28
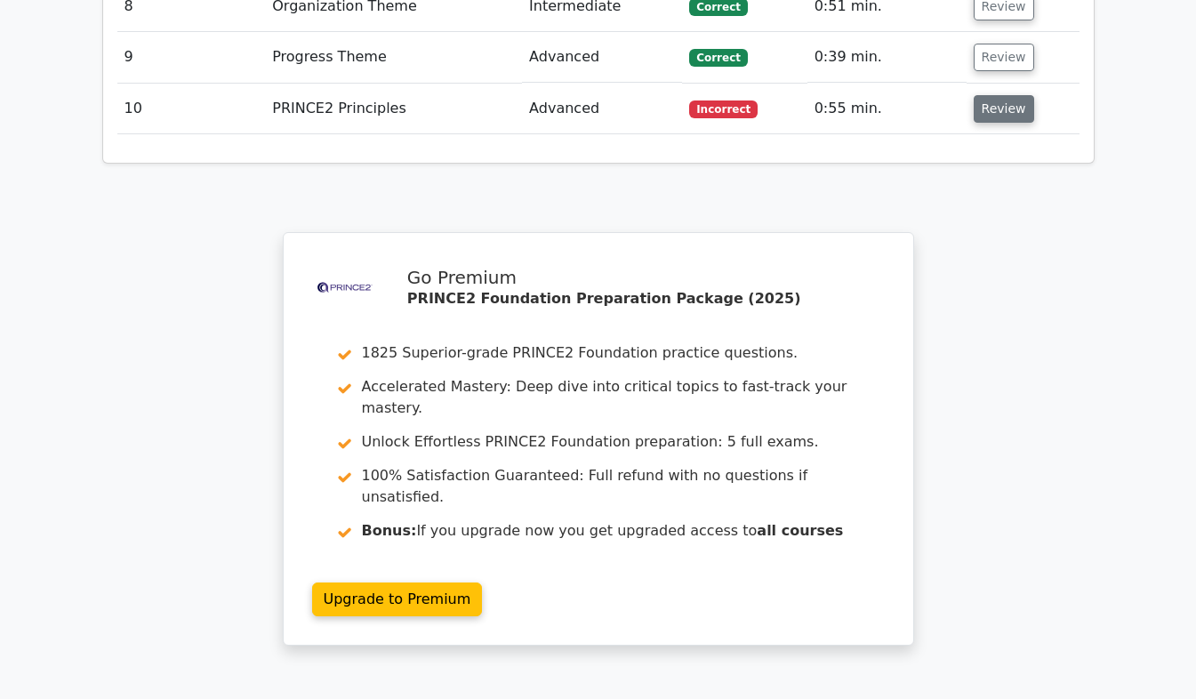
click at [1003, 95] on button "Review" at bounding box center [1004, 109] width 60 height 28
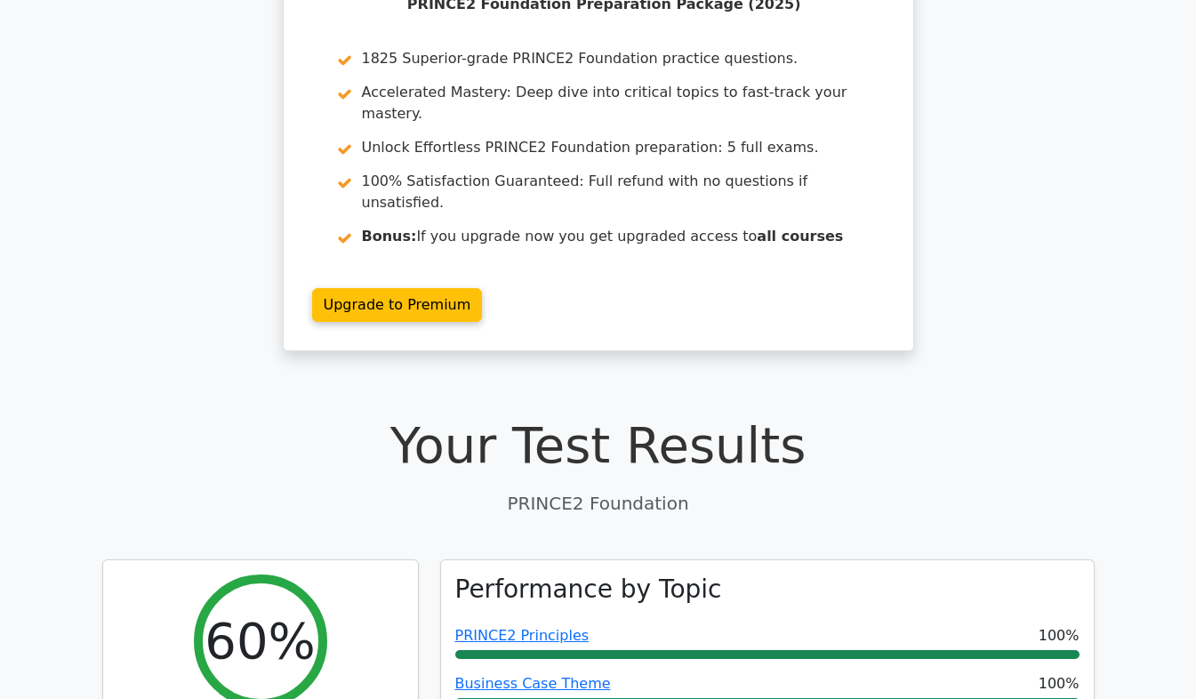
scroll to position [28, 0]
